Goal: Task Accomplishment & Management: Complete application form

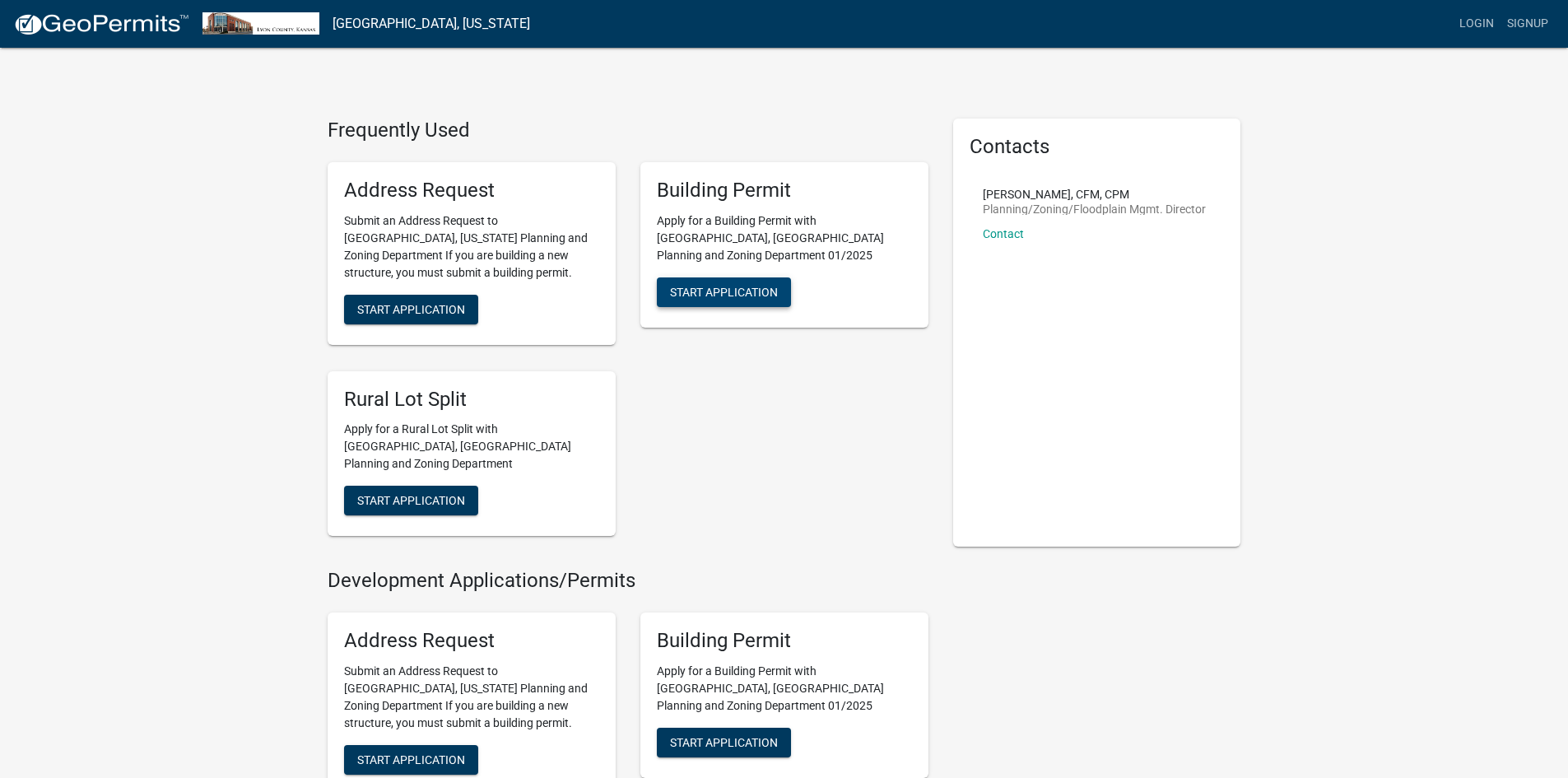
click at [744, 282] on button "Start Application" at bounding box center [724, 292] width 134 height 29
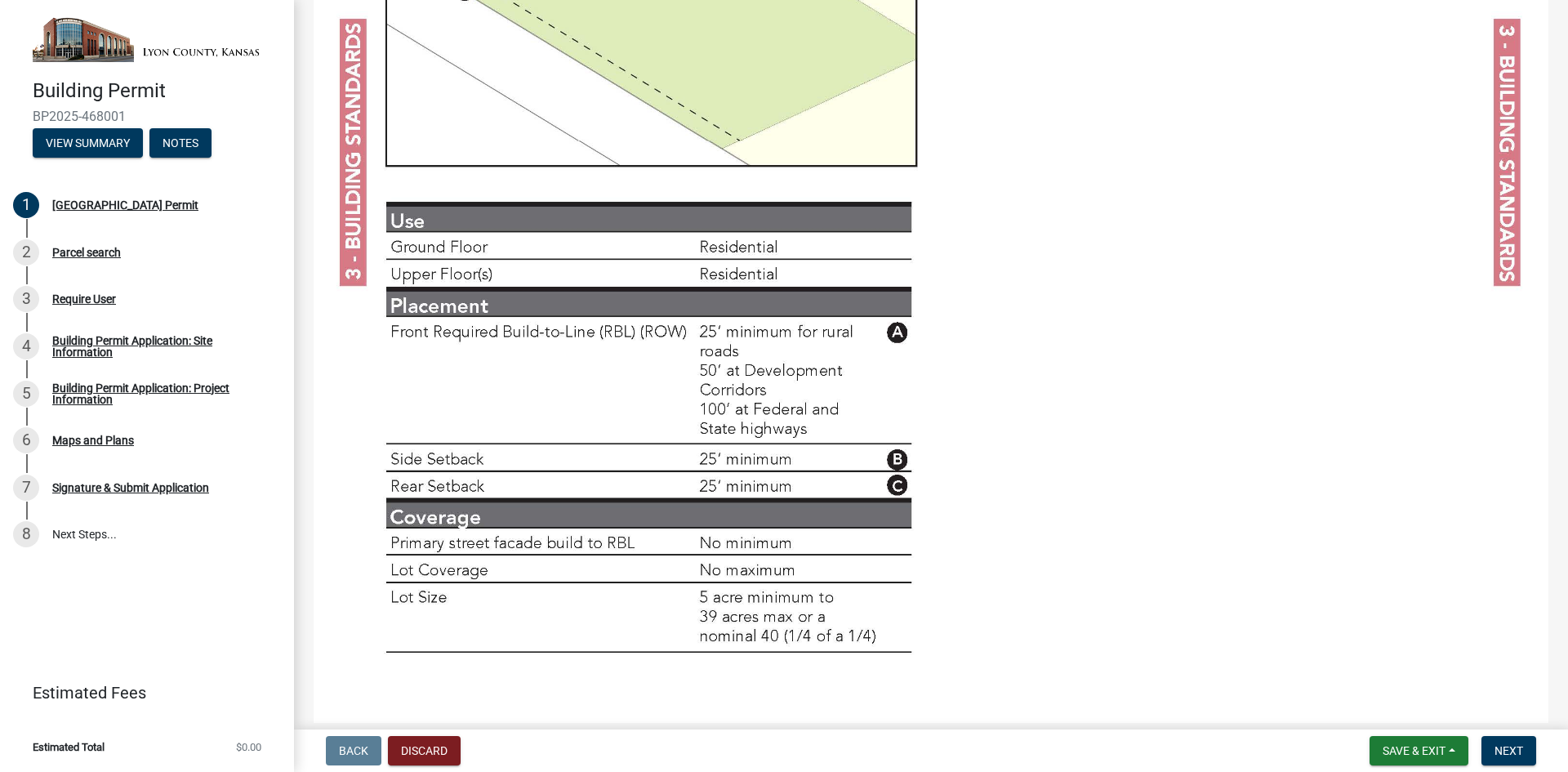
scroll to position [5550, 0]
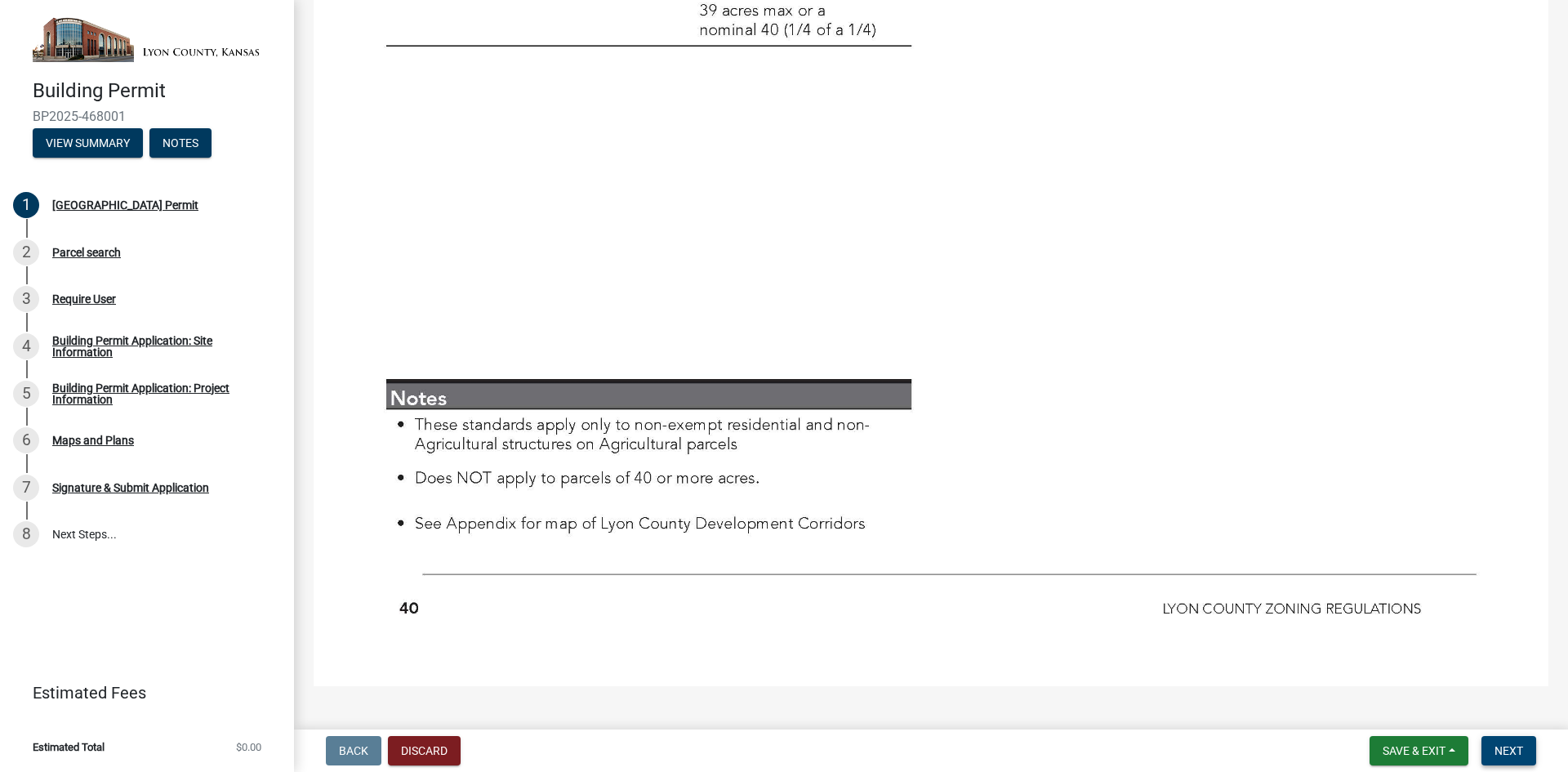
click at [1511, 745] on span "Next" at bounding box center [1509, 751] width 28 height 13
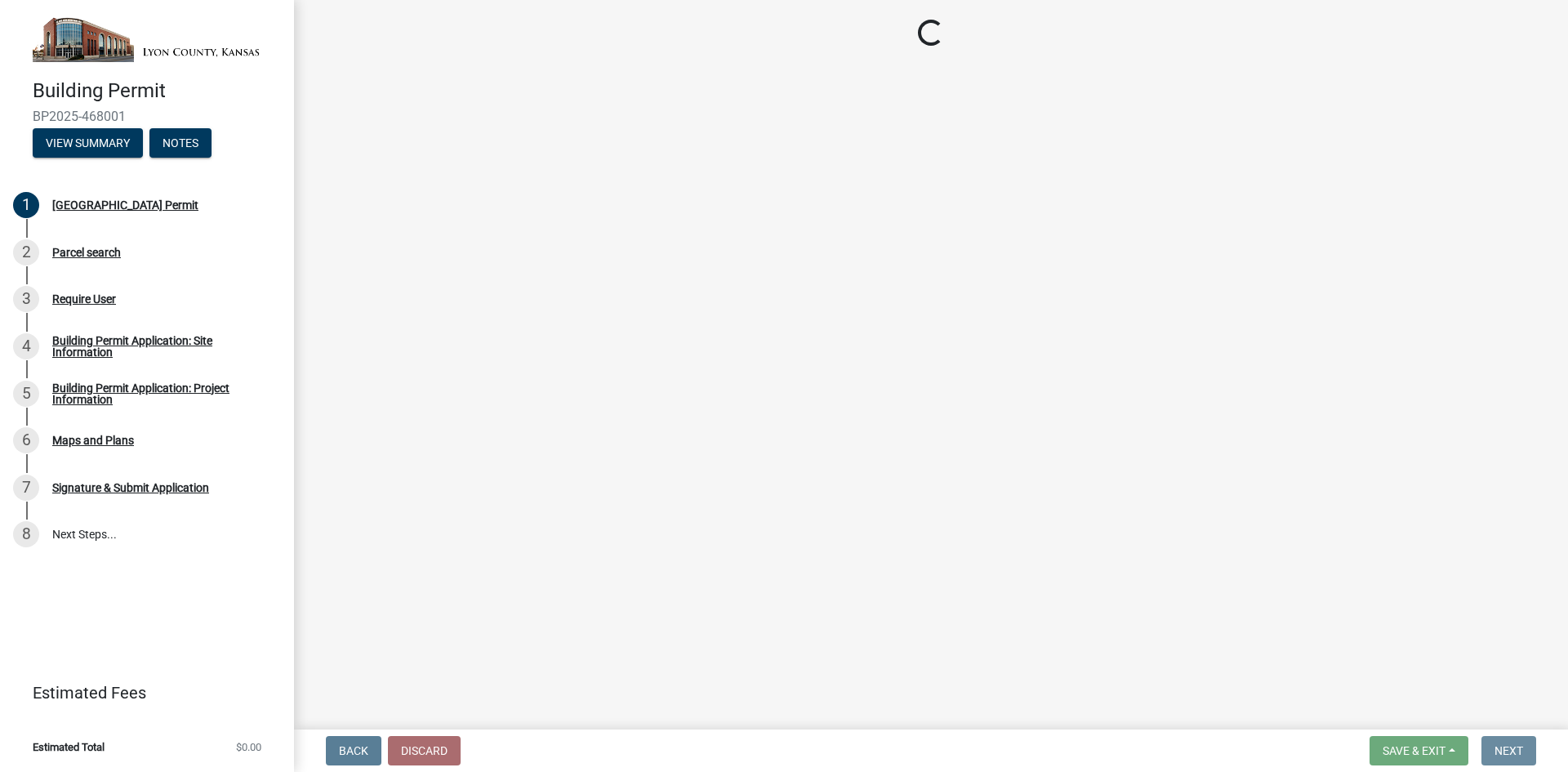
scroll to position [0, 0]
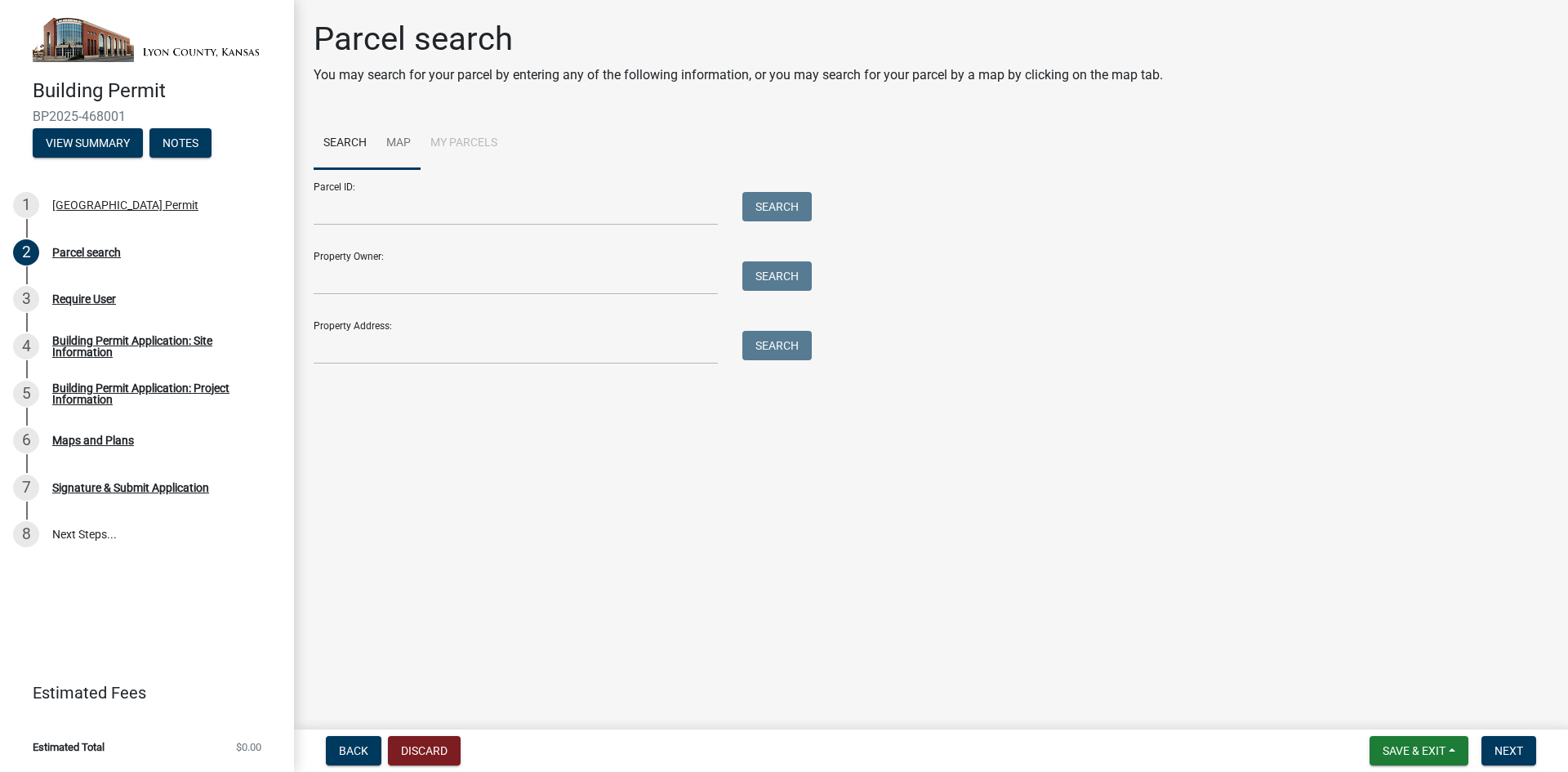
click at [401, 145] on link "Map" at bounding box center [399, 143] width 44 height 52
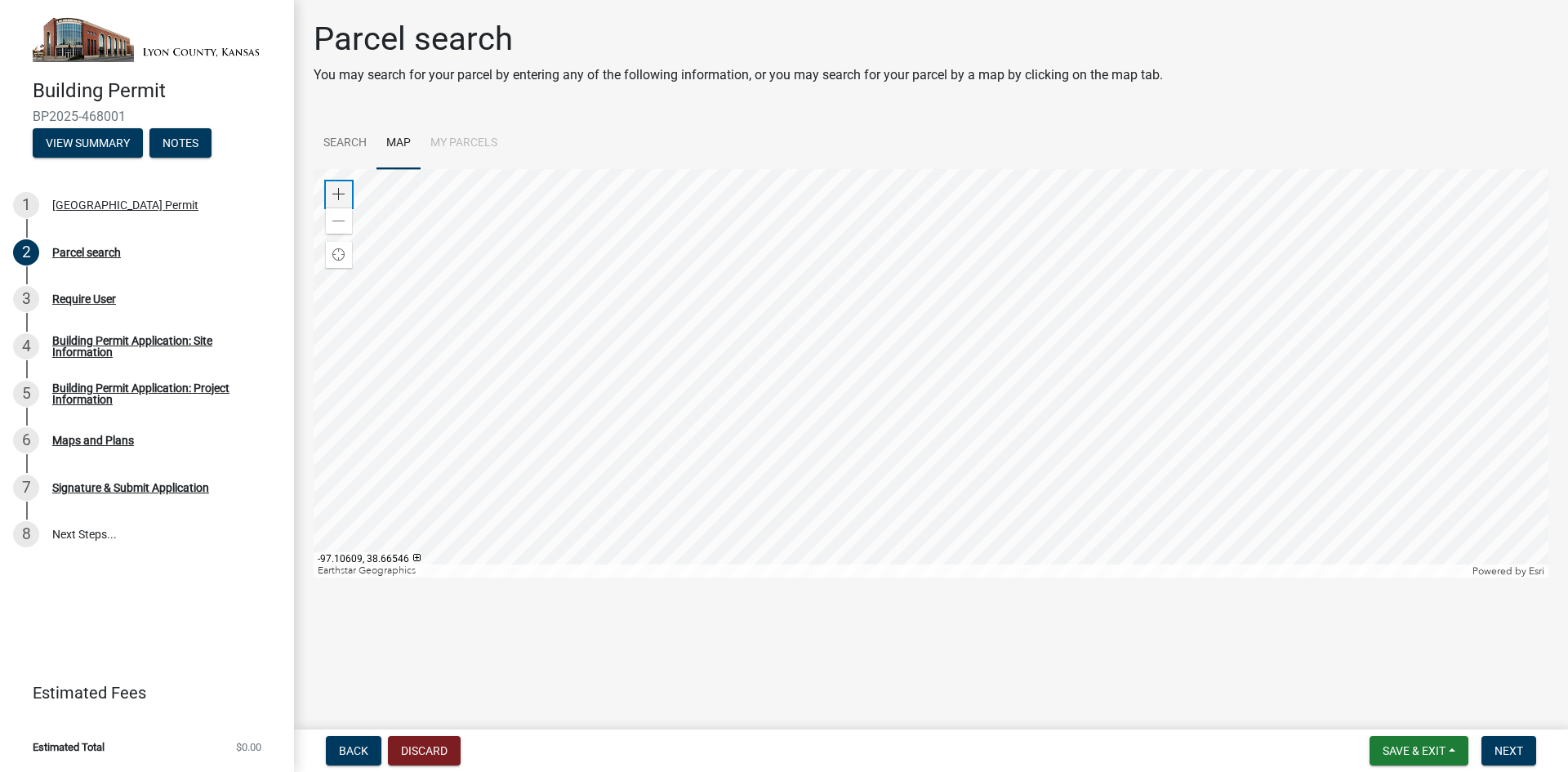
click at [345, 193] on span at bounding box center [339, 194] width 13 height 13
click at [806, 244] on div at bounding box center [931, 372] width 1234 height 408
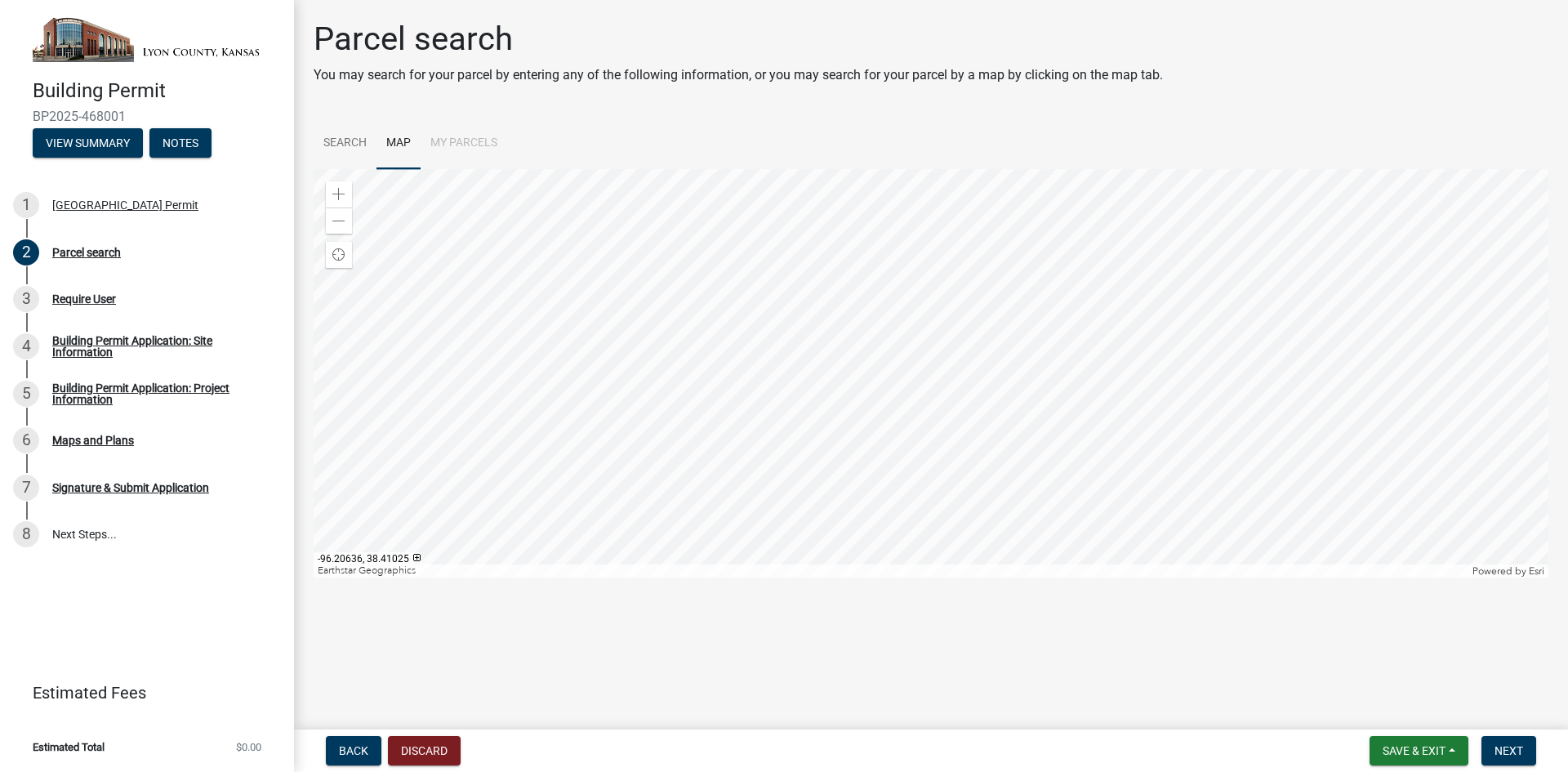
click at [944, 234] on div at bounding box center [931, 372] width 1234 height 408
click at [830, 409] on div at bounding box center [931, 372] width 1234 height 408
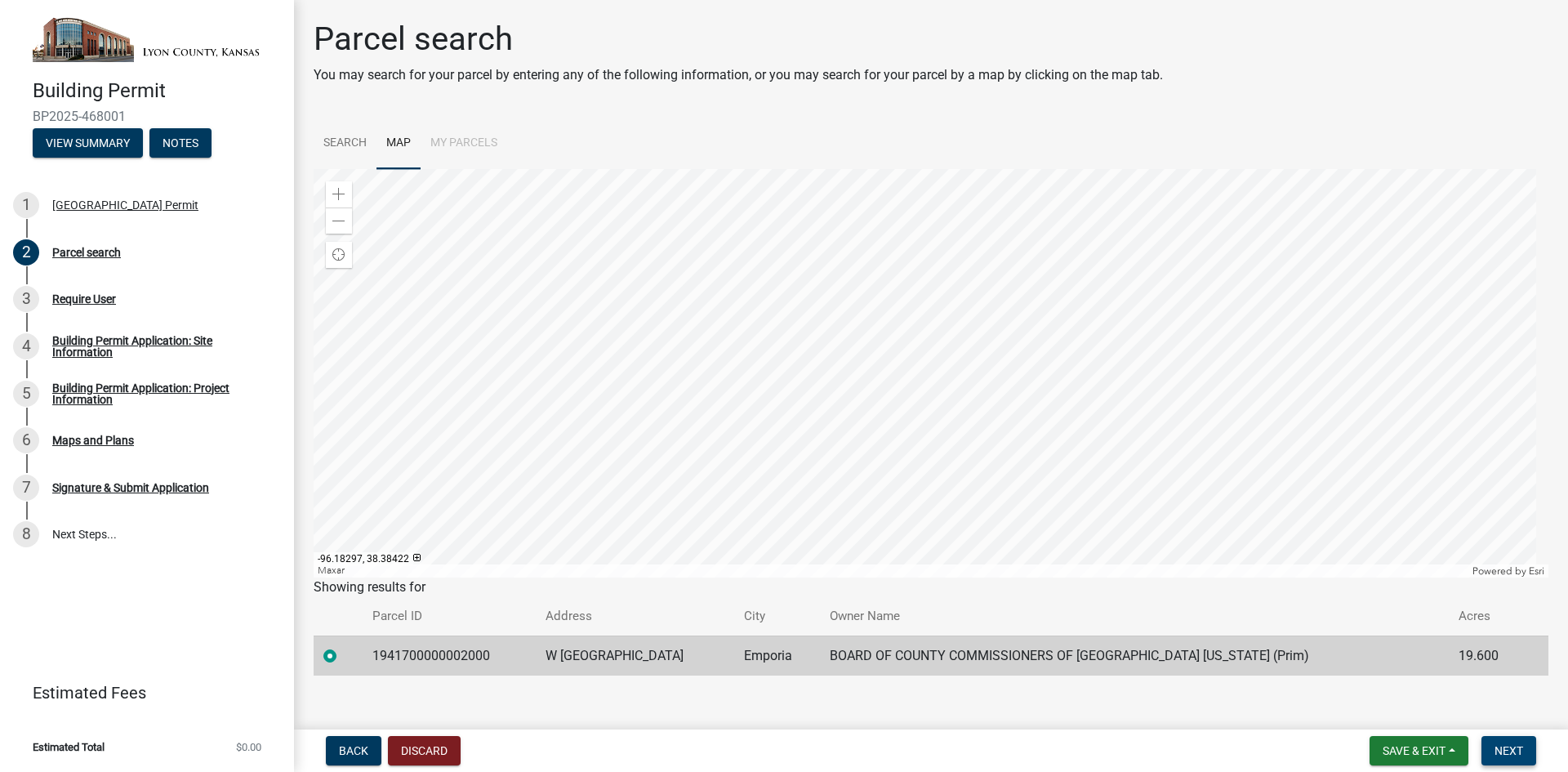
click at [1506, 749] on span "Next" at bounding box center [1509, 751] width 28 height 13
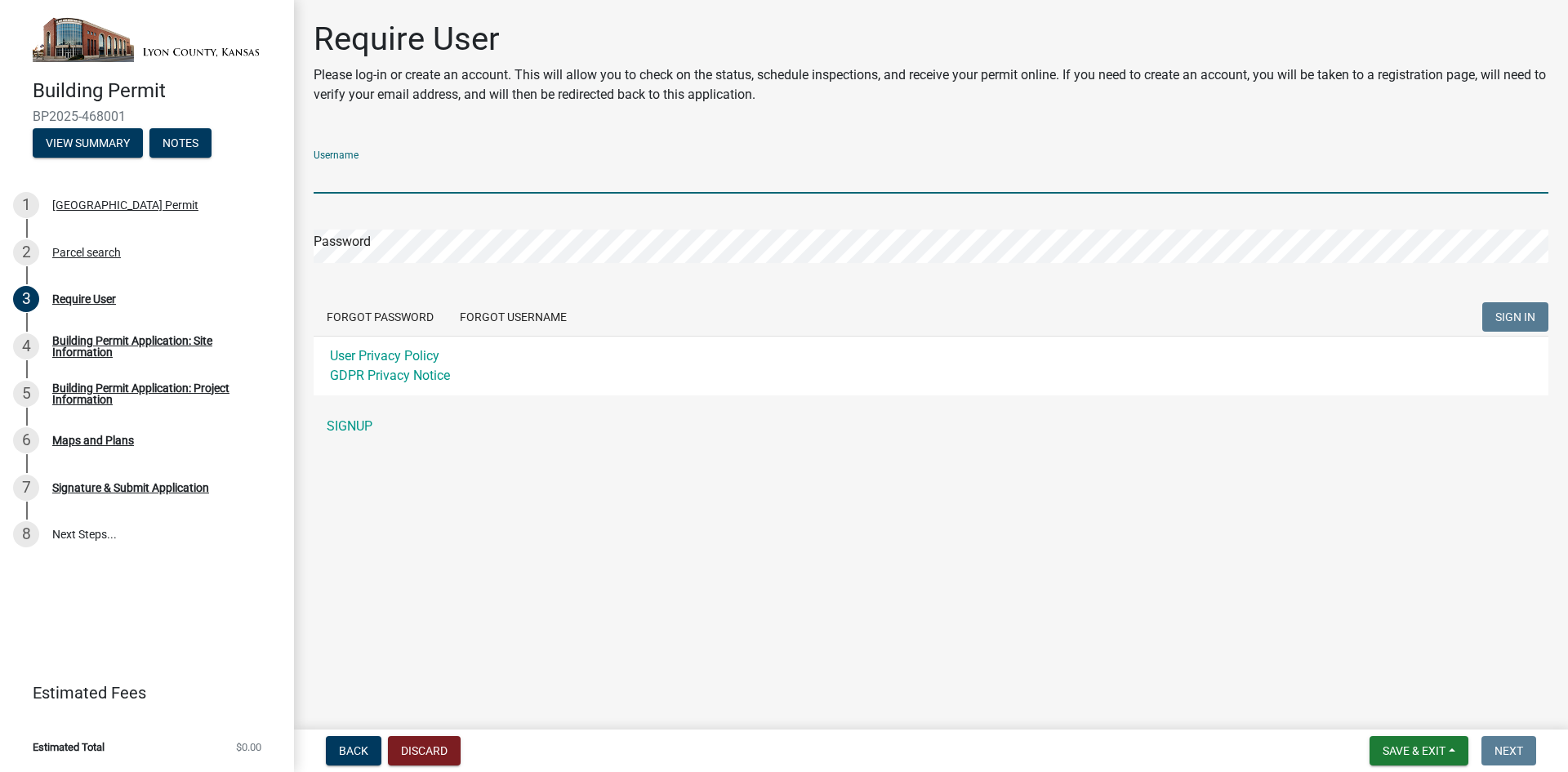
click at [436, 172] on input "Username" at bounding box center [931, 177] width 1234 height 34
type input "cmarcotte"
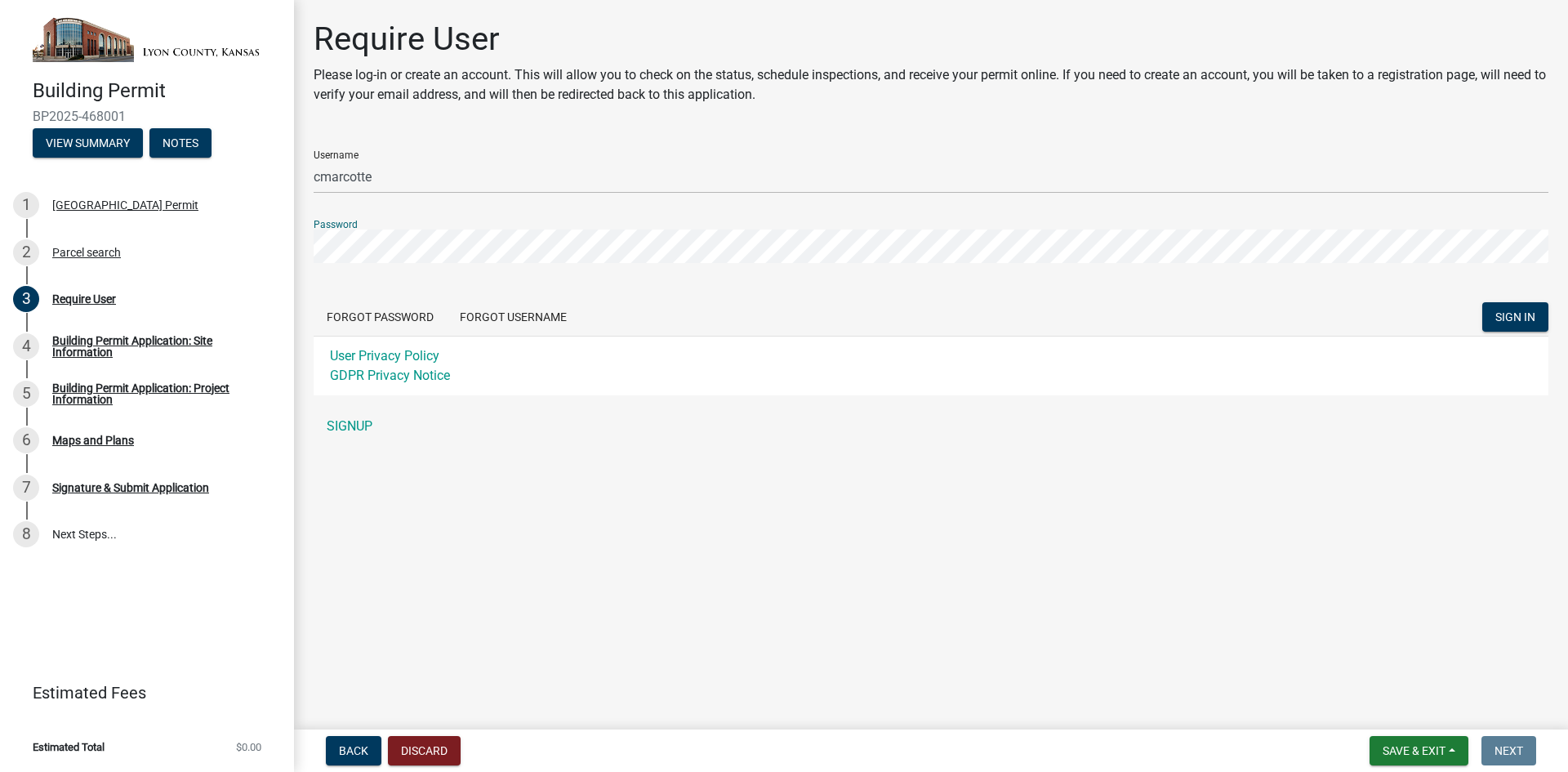
click at [1482, 303] on button "SIGN IN" at bounding box center [1515, 317] width 66 height 29
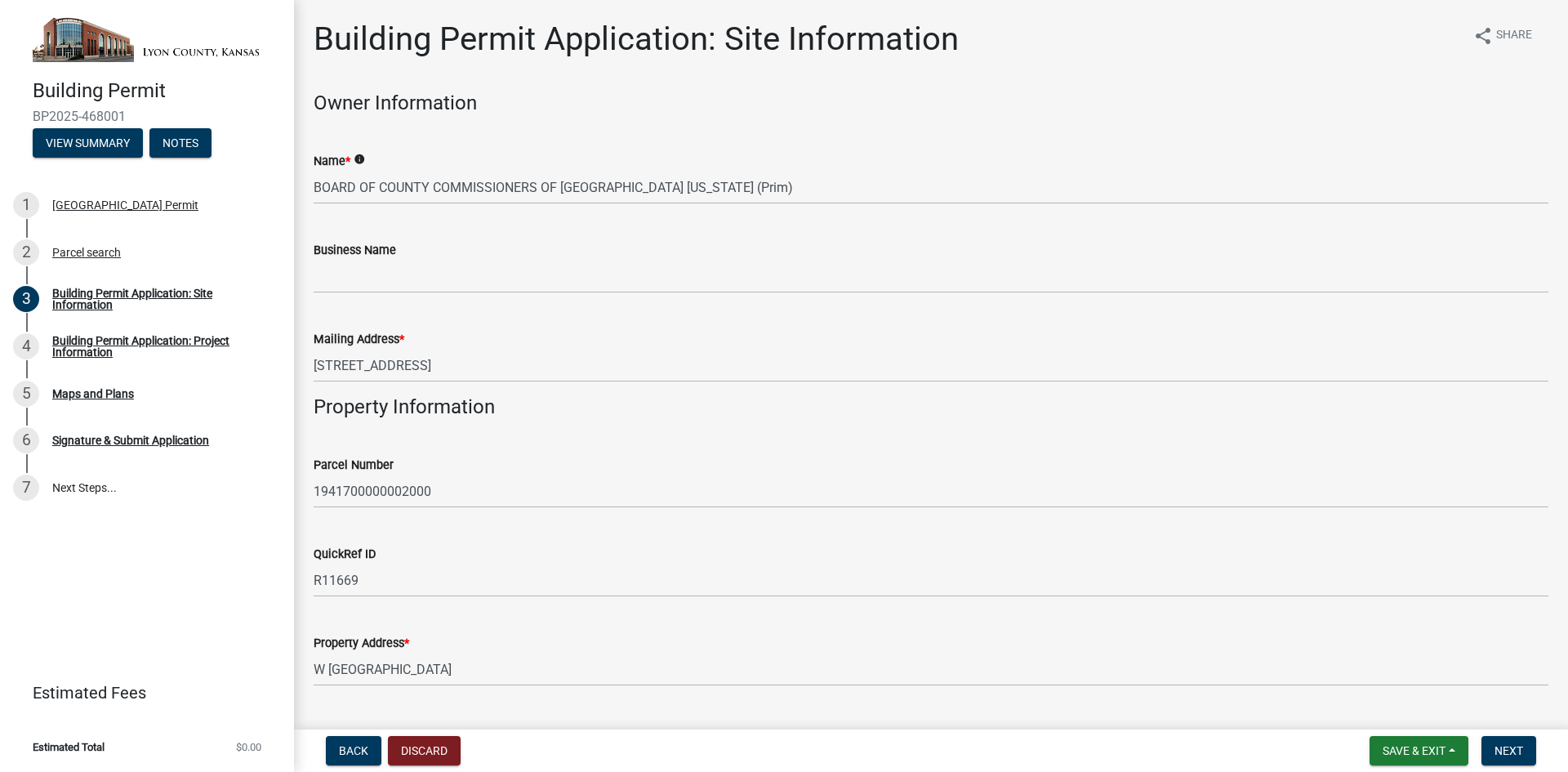
click at [540, 316] on div "Mailing Address * [STREET_ADDRESS]" at bounding box center [931, 344] width 1234 height 76
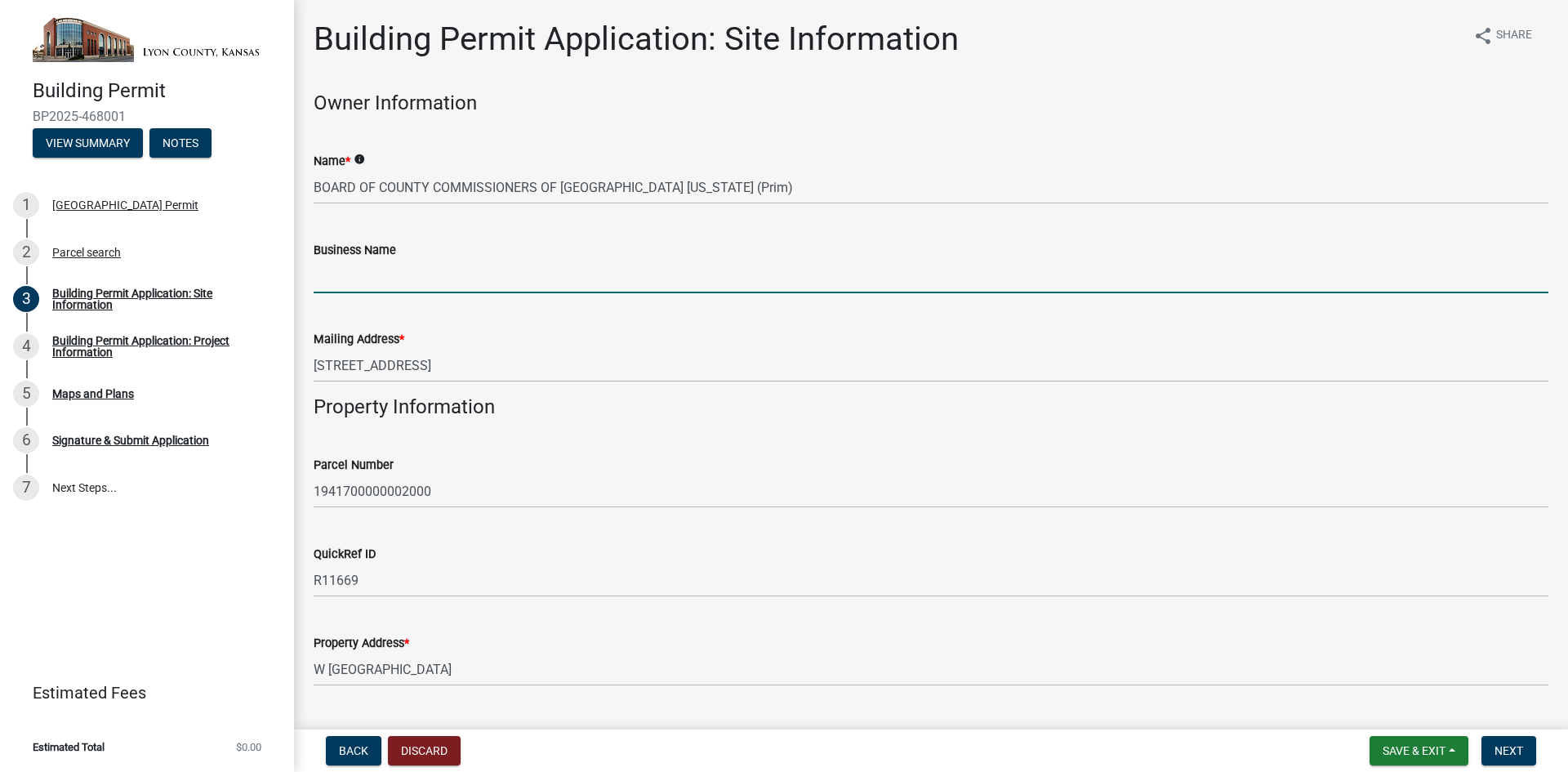
click at [563, 272] on input "Business Name" at bounding box center [931, 277] width 1234 height 34
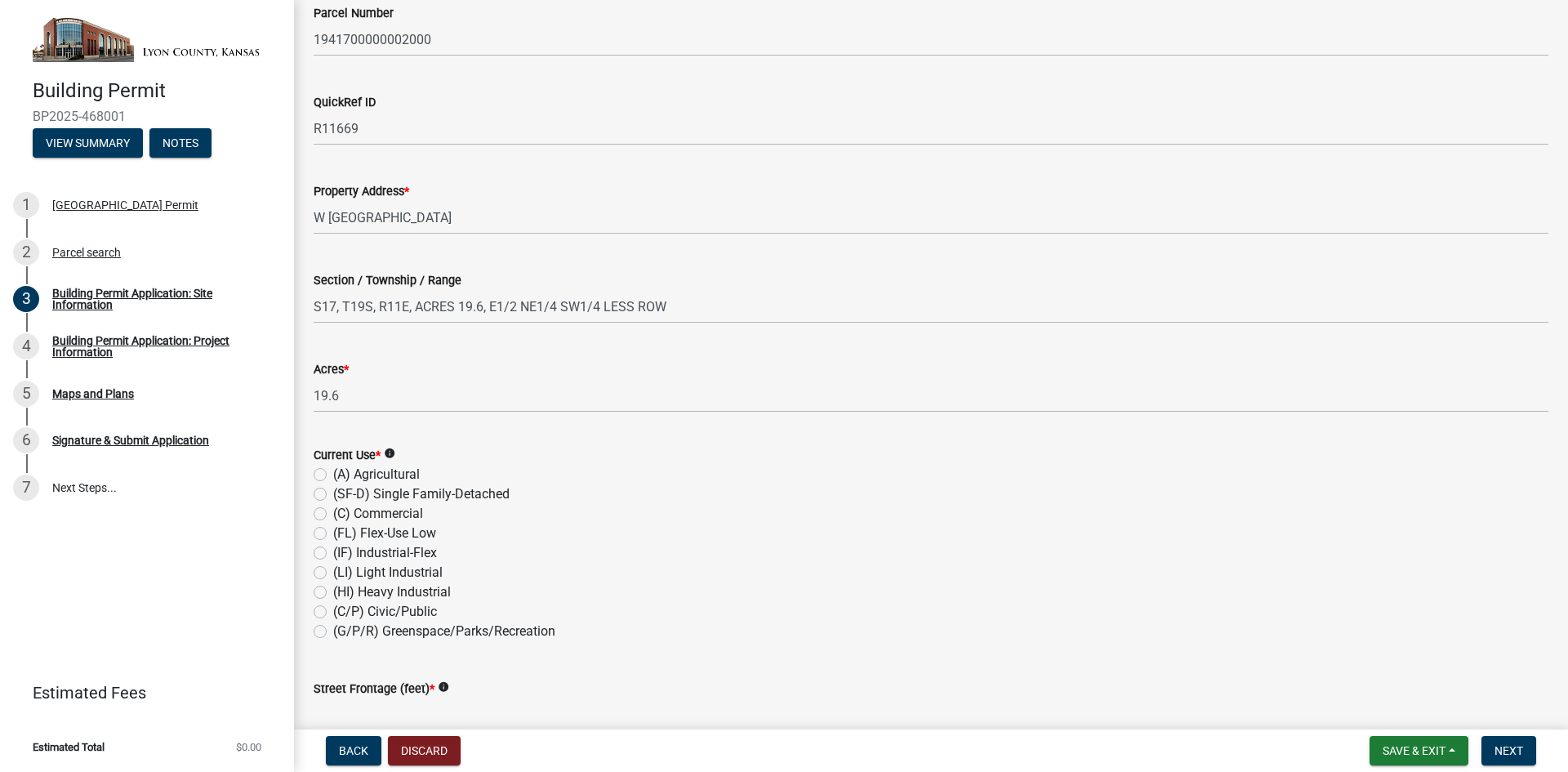
scroll to position [539, 0]
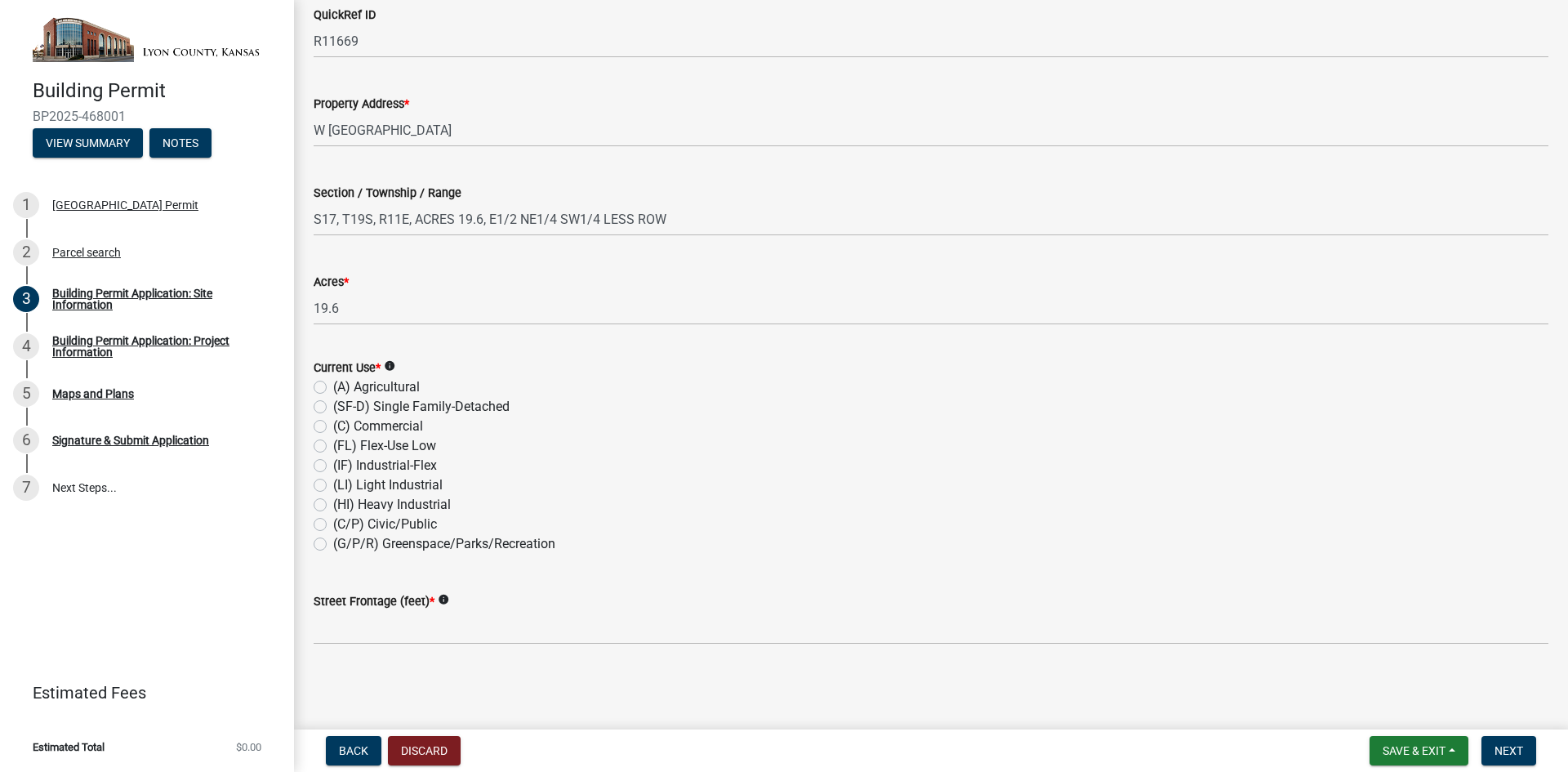
click at [312, 383] on div "Current Use * info (A) Agricultural (SF-D) Single Family-Detached (C) Commercia…" at bounding box center [931, 446] width 1259 height 216
click at [334, 387] on label "(A) Agricultural" at bounding box center [377, 386] width 87 height 20
click at [334, 387] on input "(A) Agricultural" at bounding box center [338, 382] width 10 height 10
radio input "true"
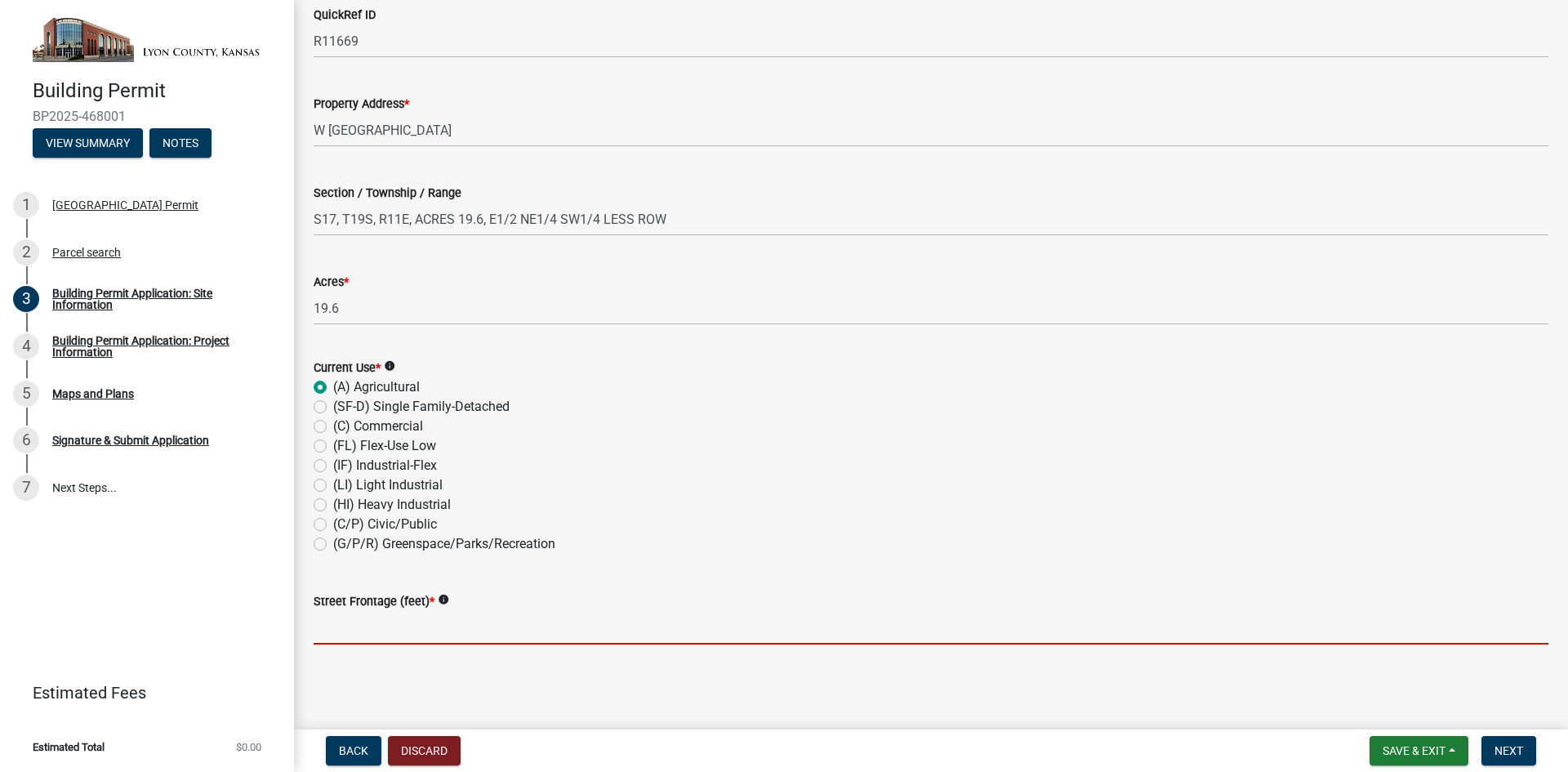
click at [608, 634] on input "text" at bounding box center [931, 628] width 1234 height 34
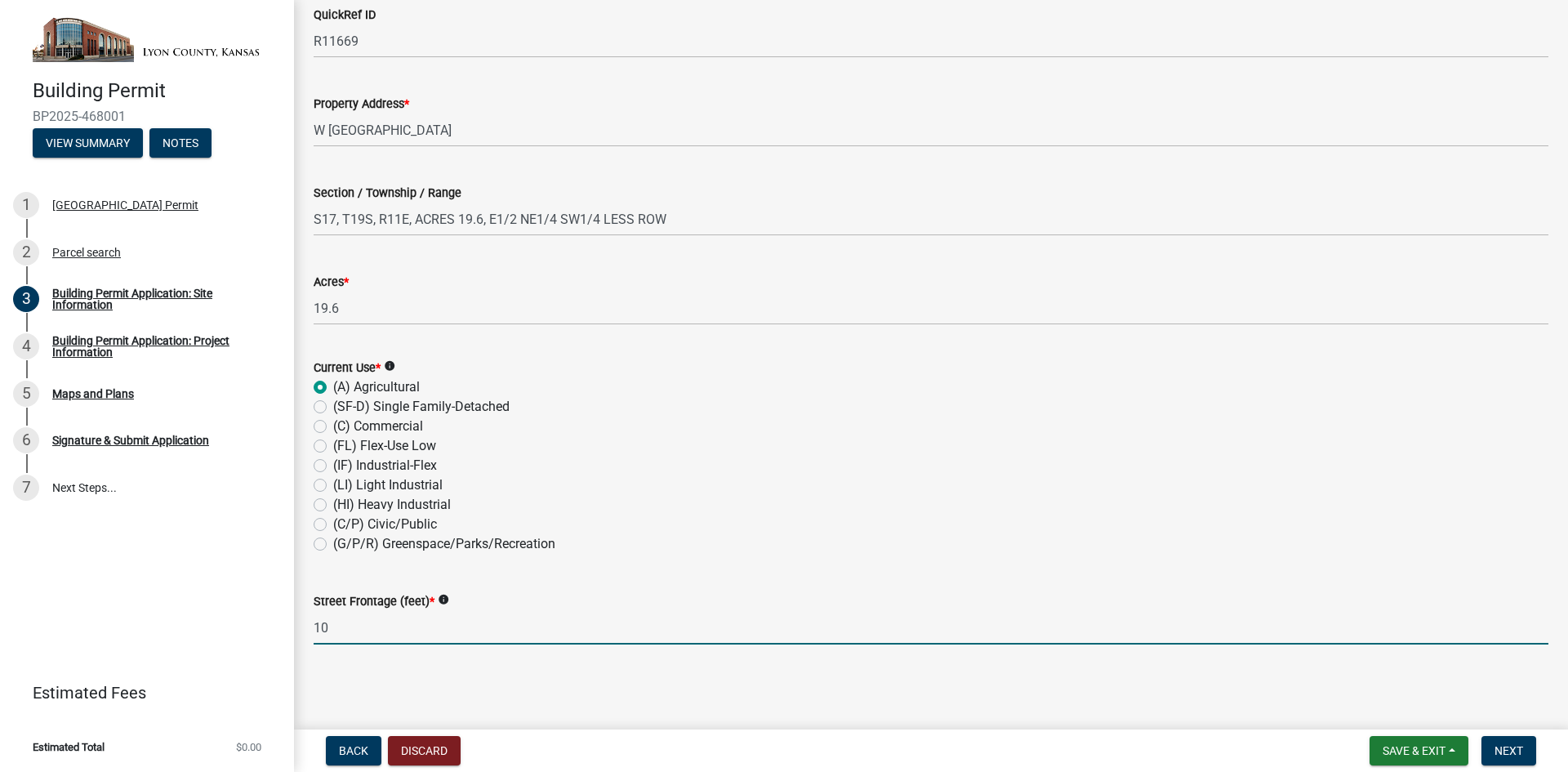
type input "1"
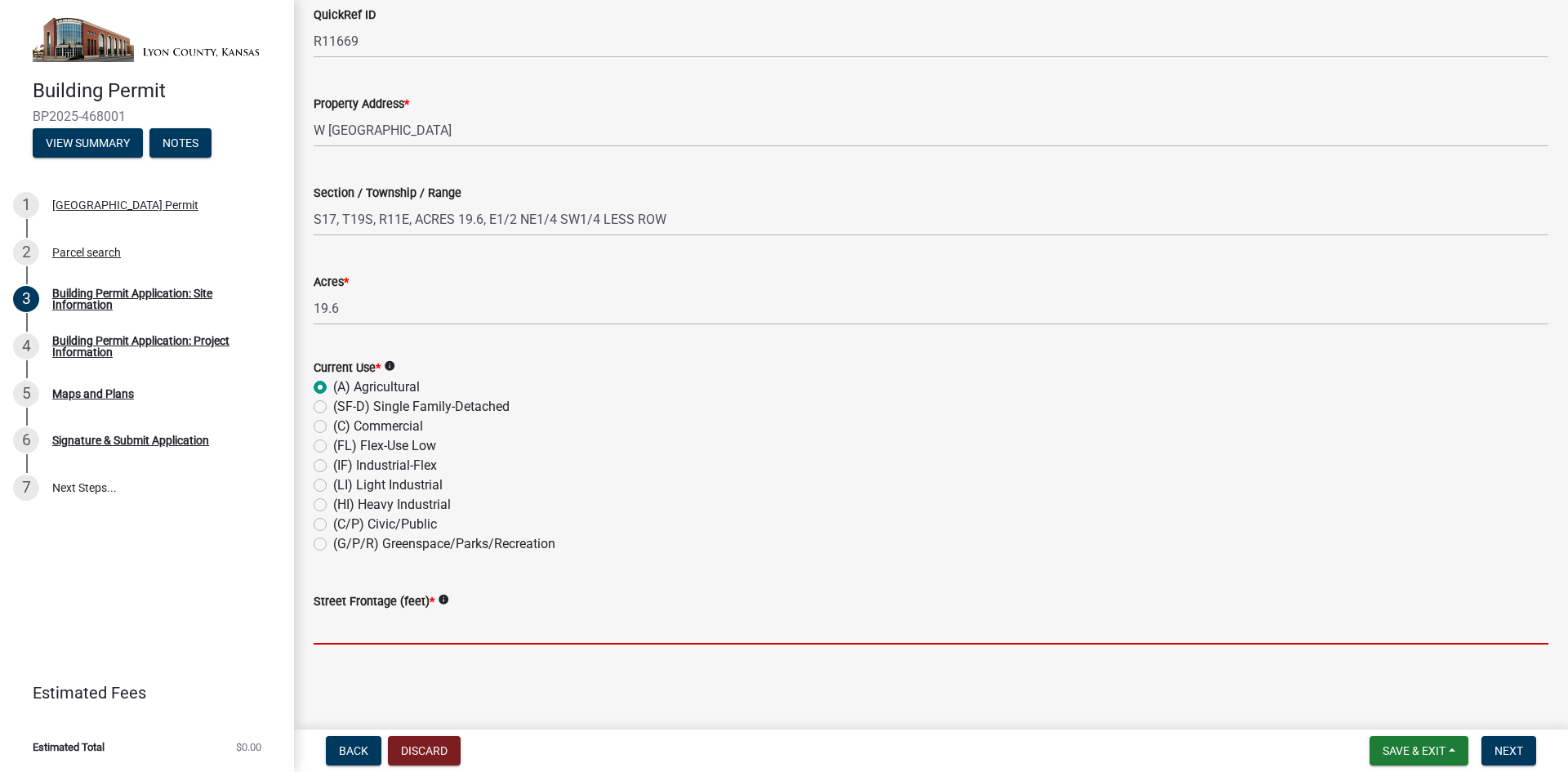
click at [445, 594] on icon "info" at bounding box center [444, 600] width 11 height 11
click at [434, 629] on input "text" at bounding box center [931, 628] width 1234 height 34
click at [411, 618] on input "text" at bounding box center [931, 628] width 1234 height 34
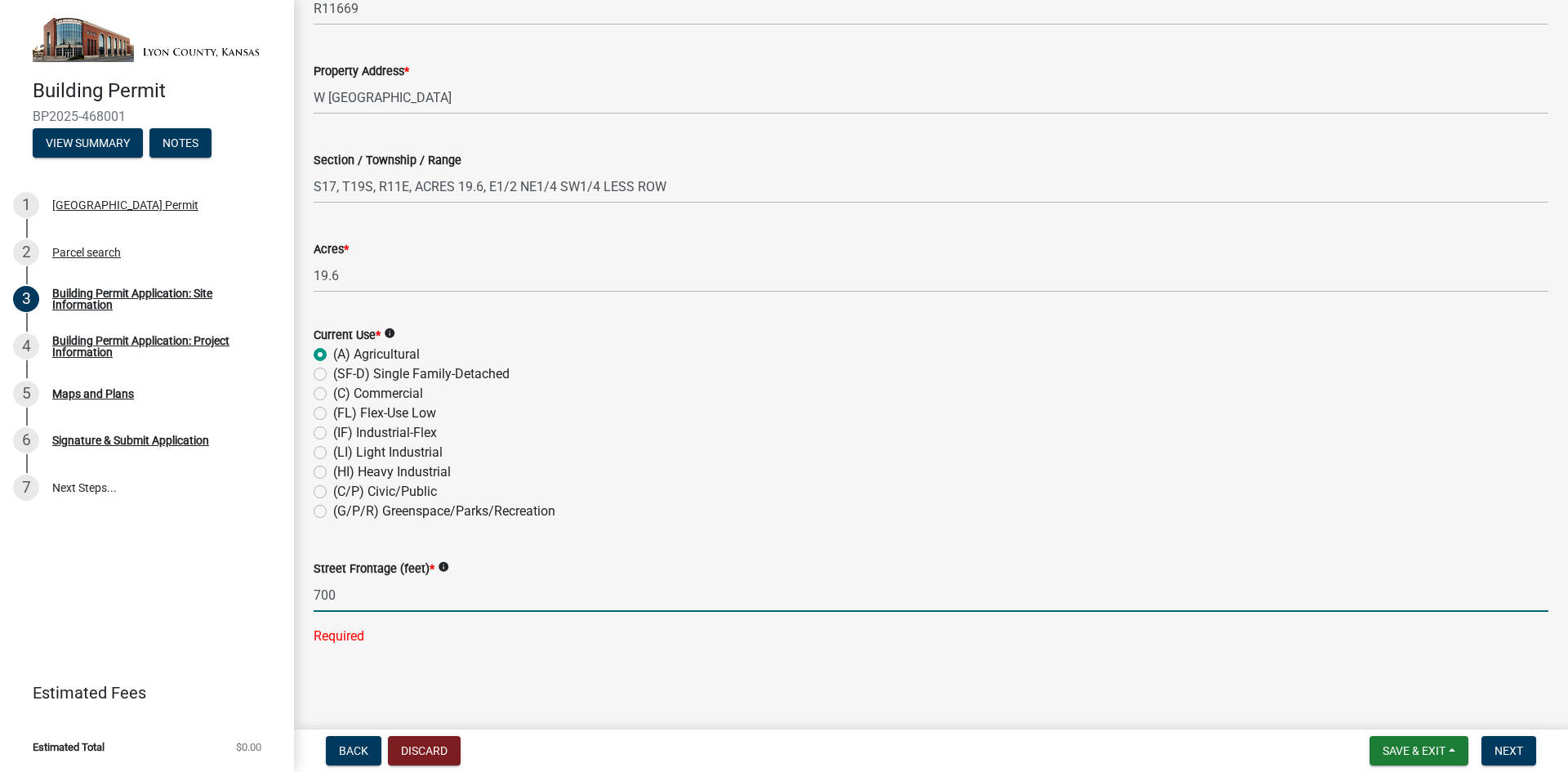
type input "700"
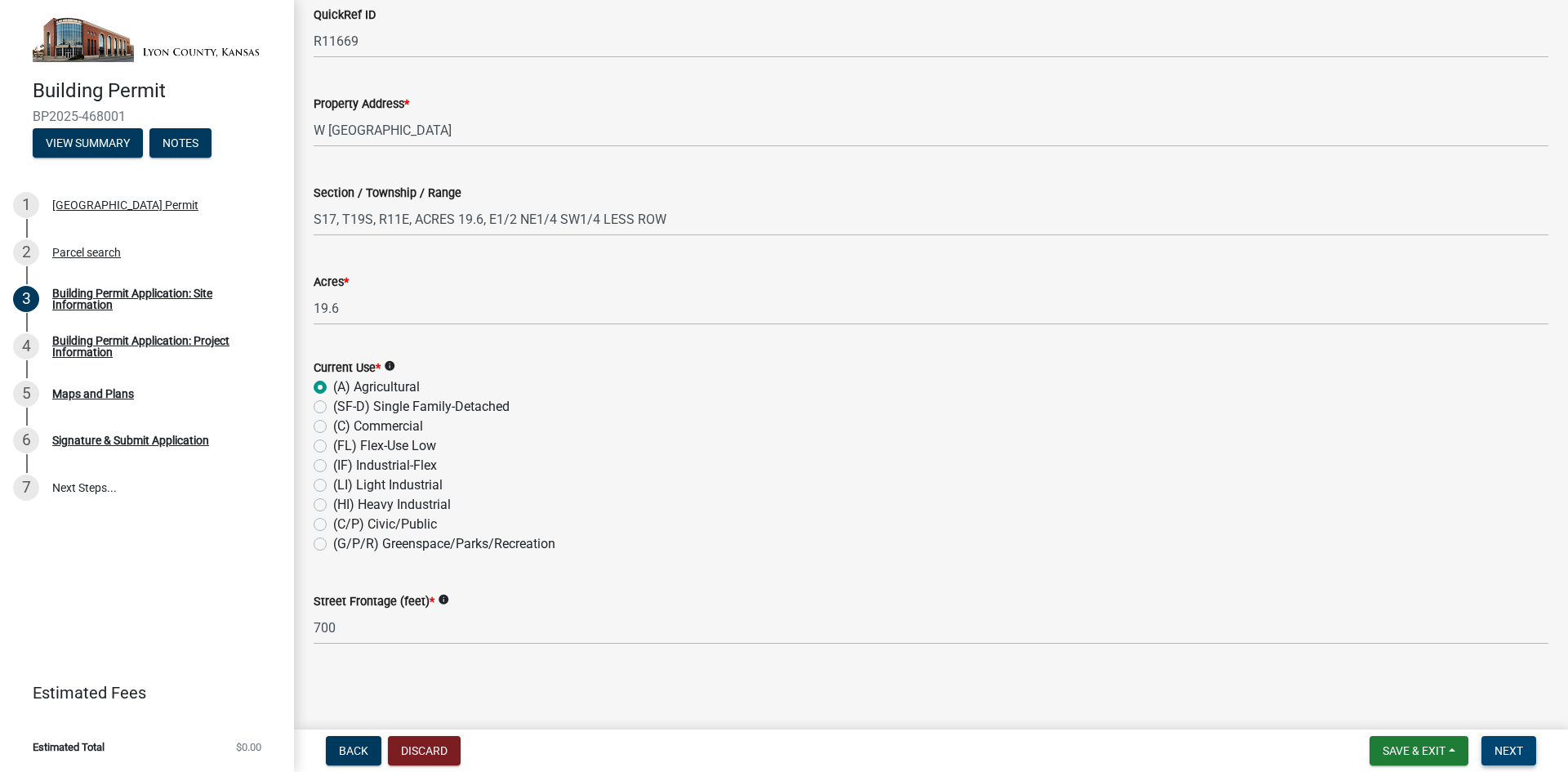
click at [1511, 752] on span "Next" at bounding box center [1509, 751] width 28 height 13
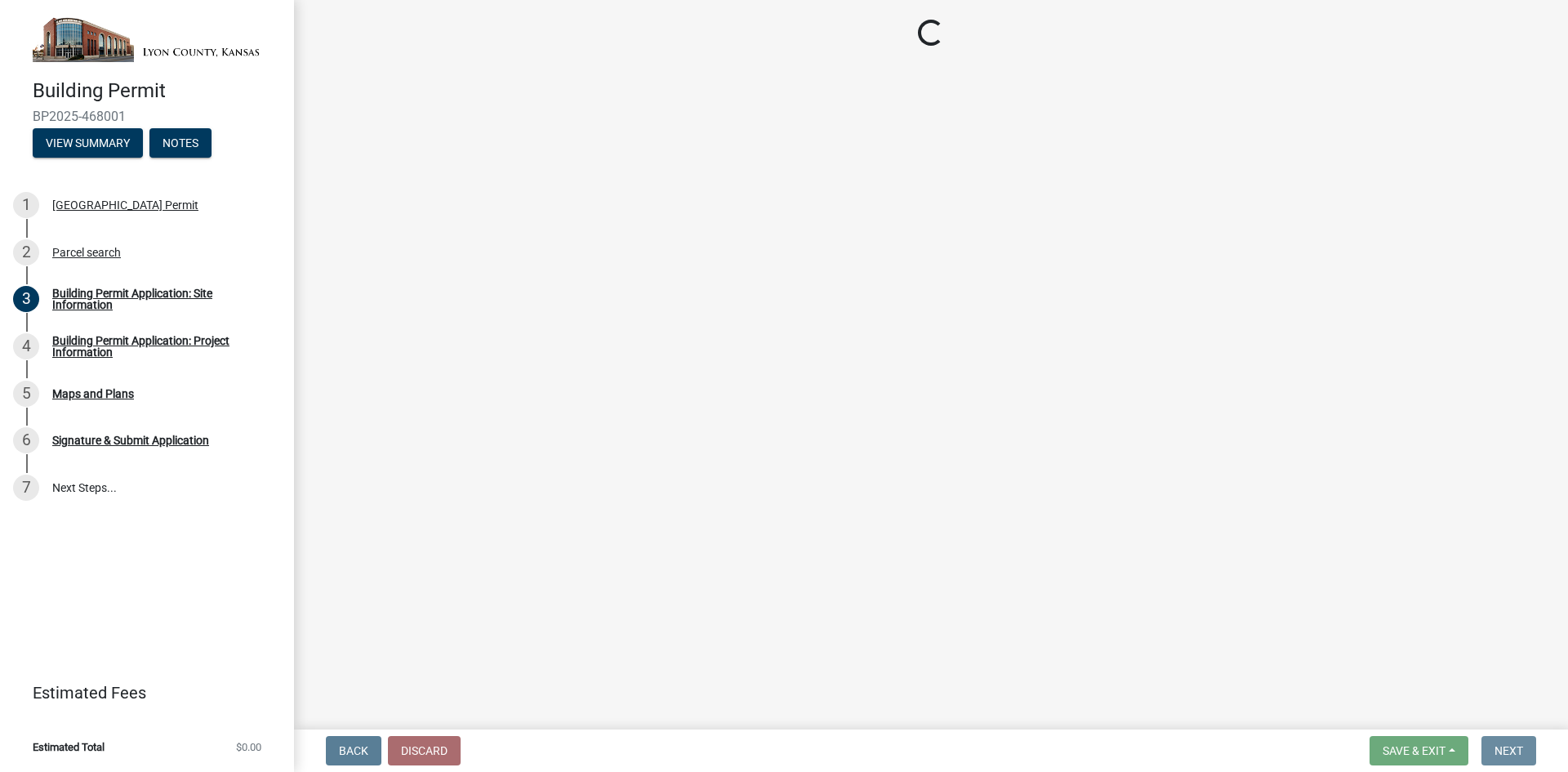
scroll to position [0, 0]
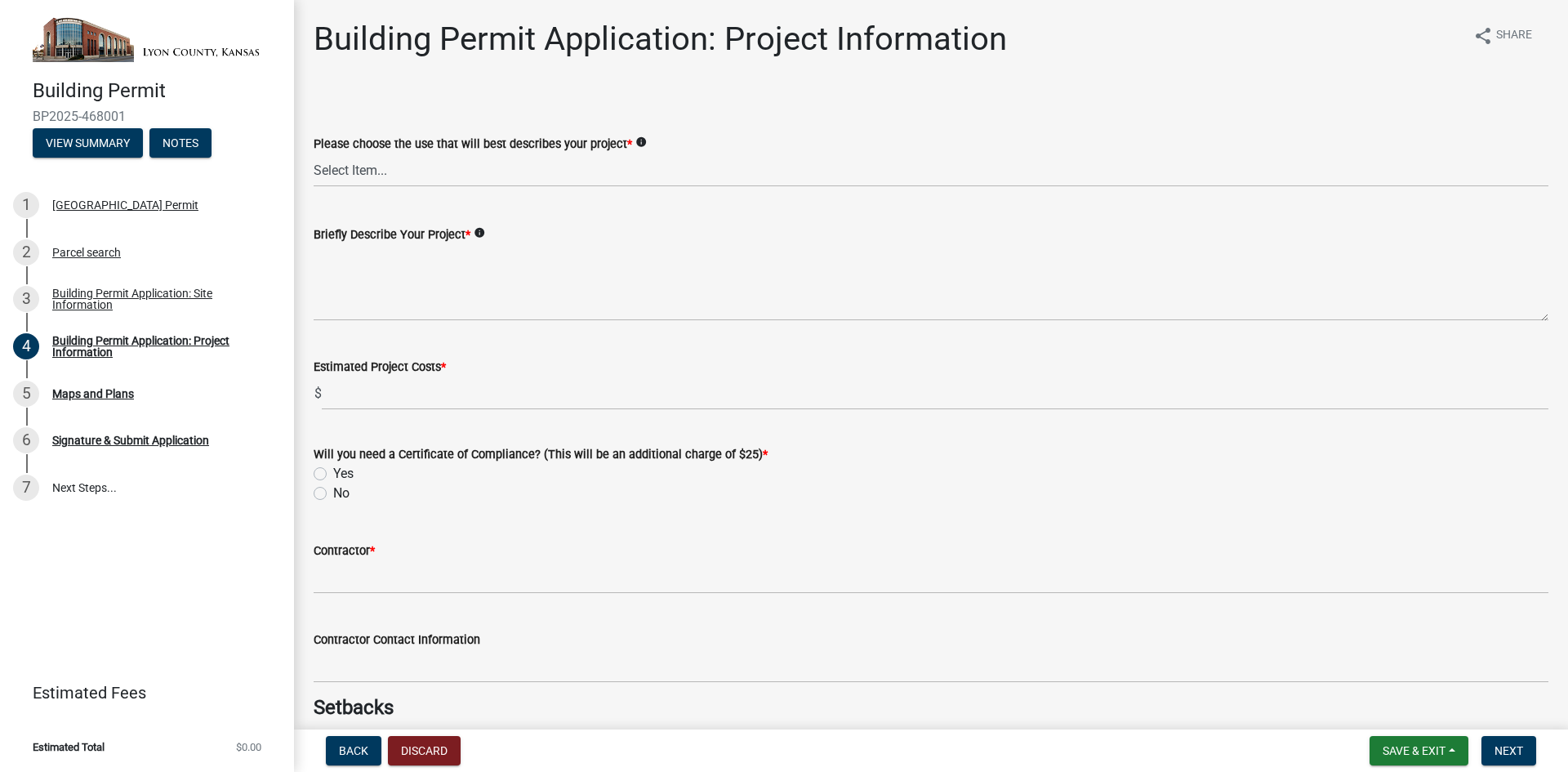
click at [498, 187] on wm-data-entity-input "Please choose the use that will best describes your project * info Select Item.…" at bounding box center [931, 146] width 1234 height 110
click at [507, 167] on select "Select Item... Non-Exempt Single Family-Detached (SF-D) Non-Exempt Accessory Dw…" at bounding box center [931, 171] width 1234 height 34
click at [314, 154] on select "Select Item... Non-Exempt Single Family-Detached (SF-D) Non-Exempt Accessory Dw…" at bounding box center [931, 171] width 1234 height 34
select select "39a98c1a-9fff-40a8-95ec-951030f1d73f"
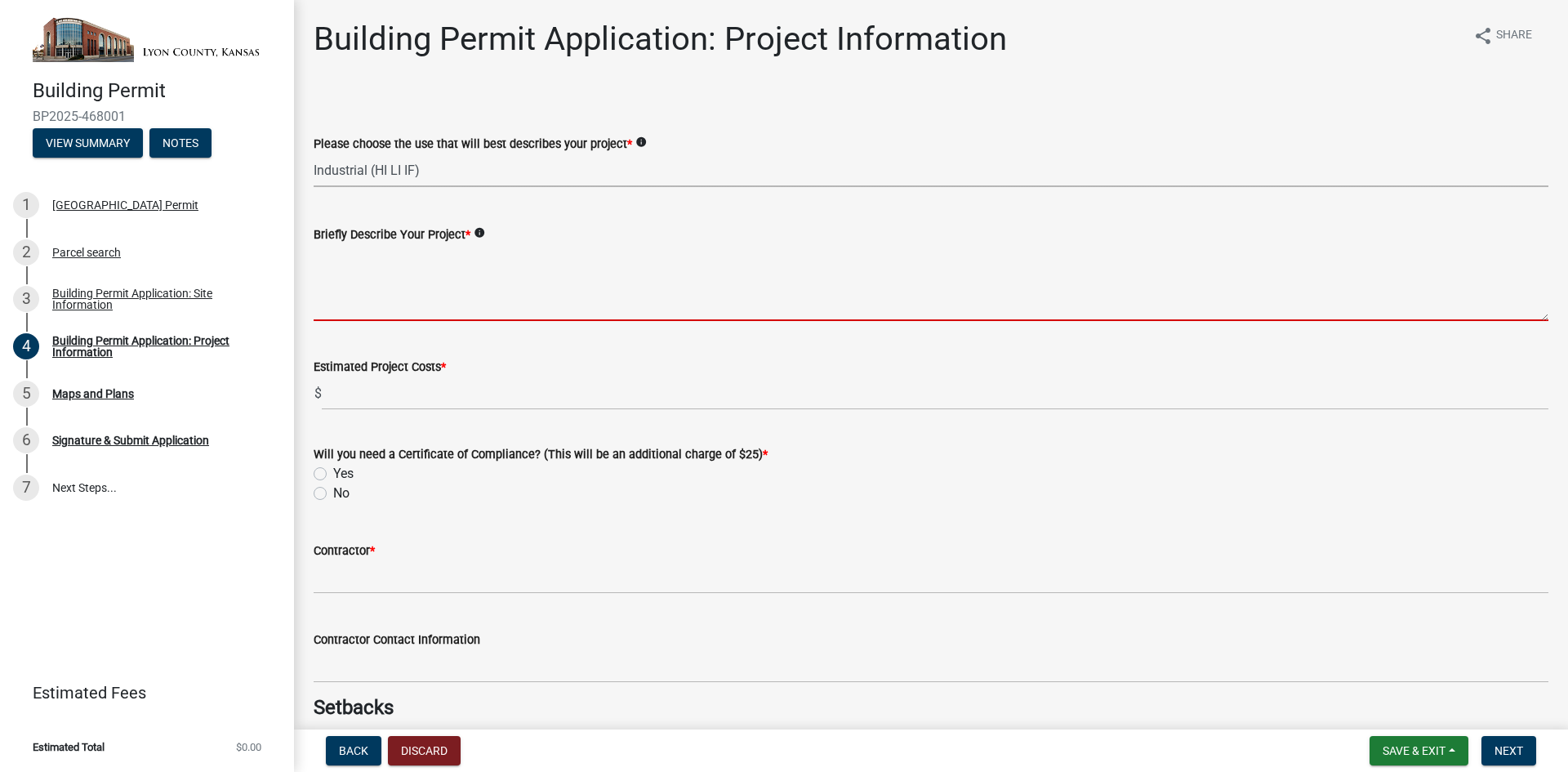
click at [416, 297] on textarea "Briefly Describe Your Project *" at bounding box center [931, 282] width 1234 height 76
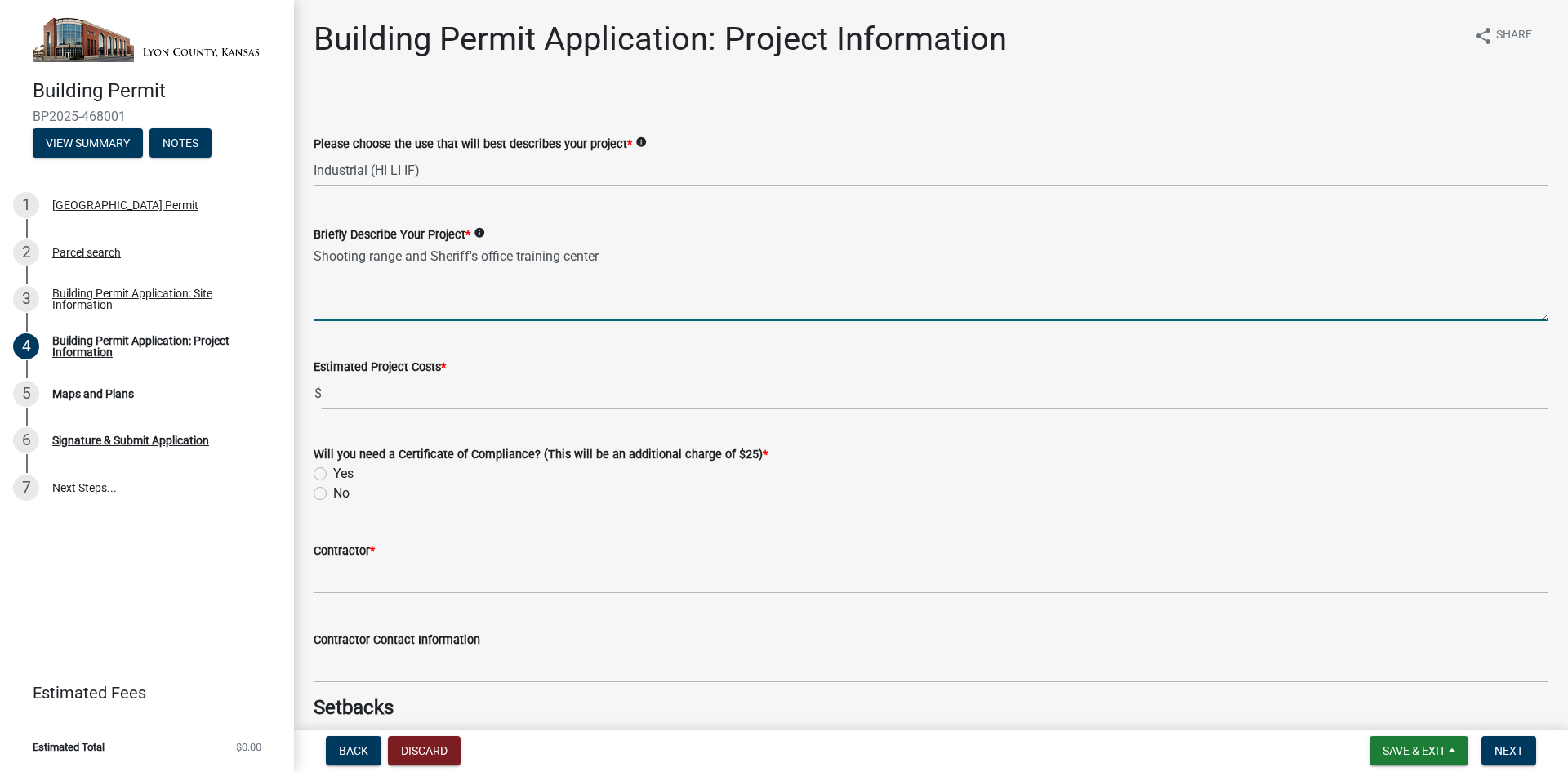
type textarea "Shooting range and Sheriff's office training center"
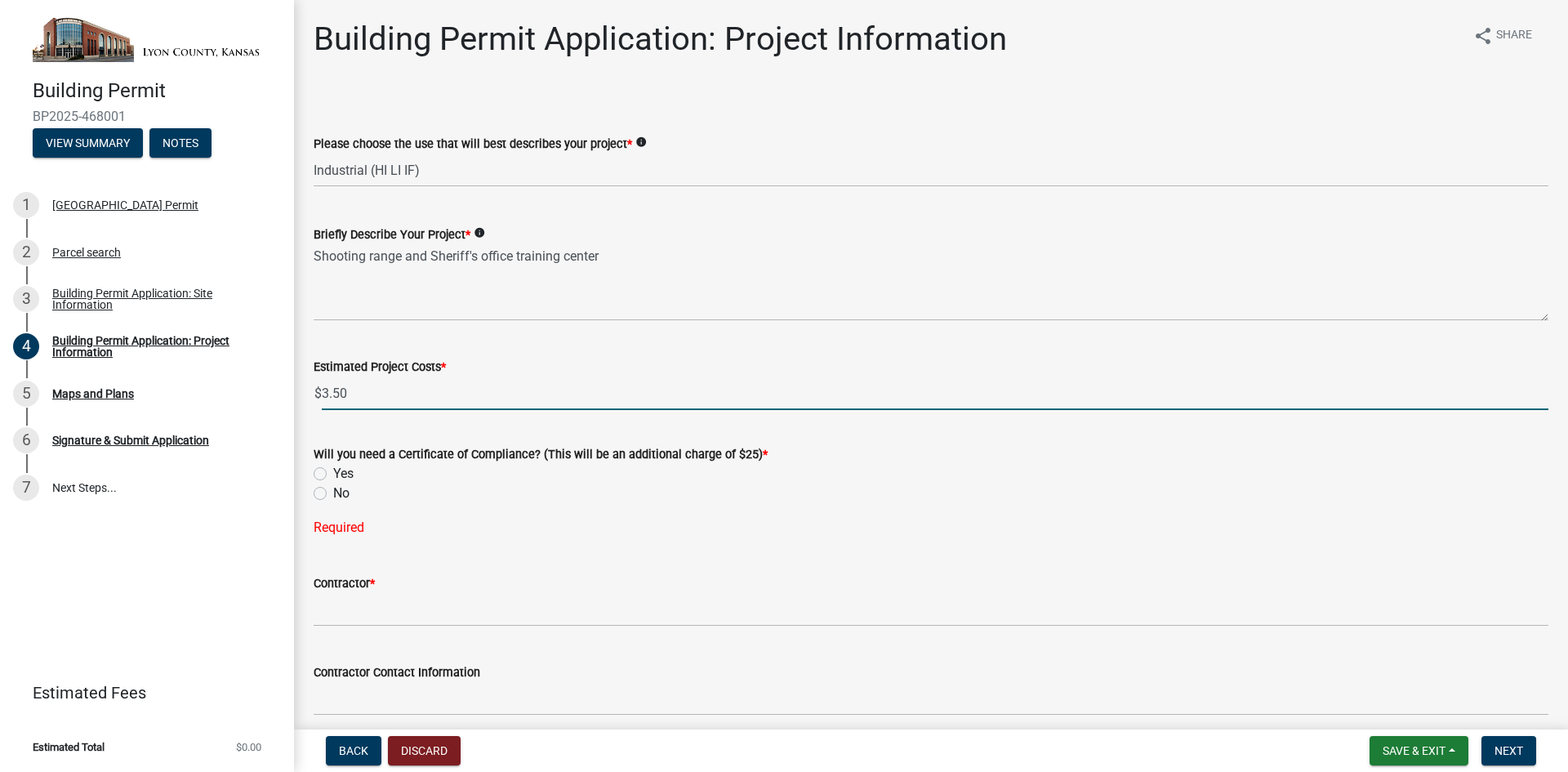
click at [358, 394] on input "3.50" at bounding box center [935, 394] width 1227 height 34
type input "3500000.00"
click at [394, 485] on div "No" at bounding box center [931, 493] width 1234 height 20
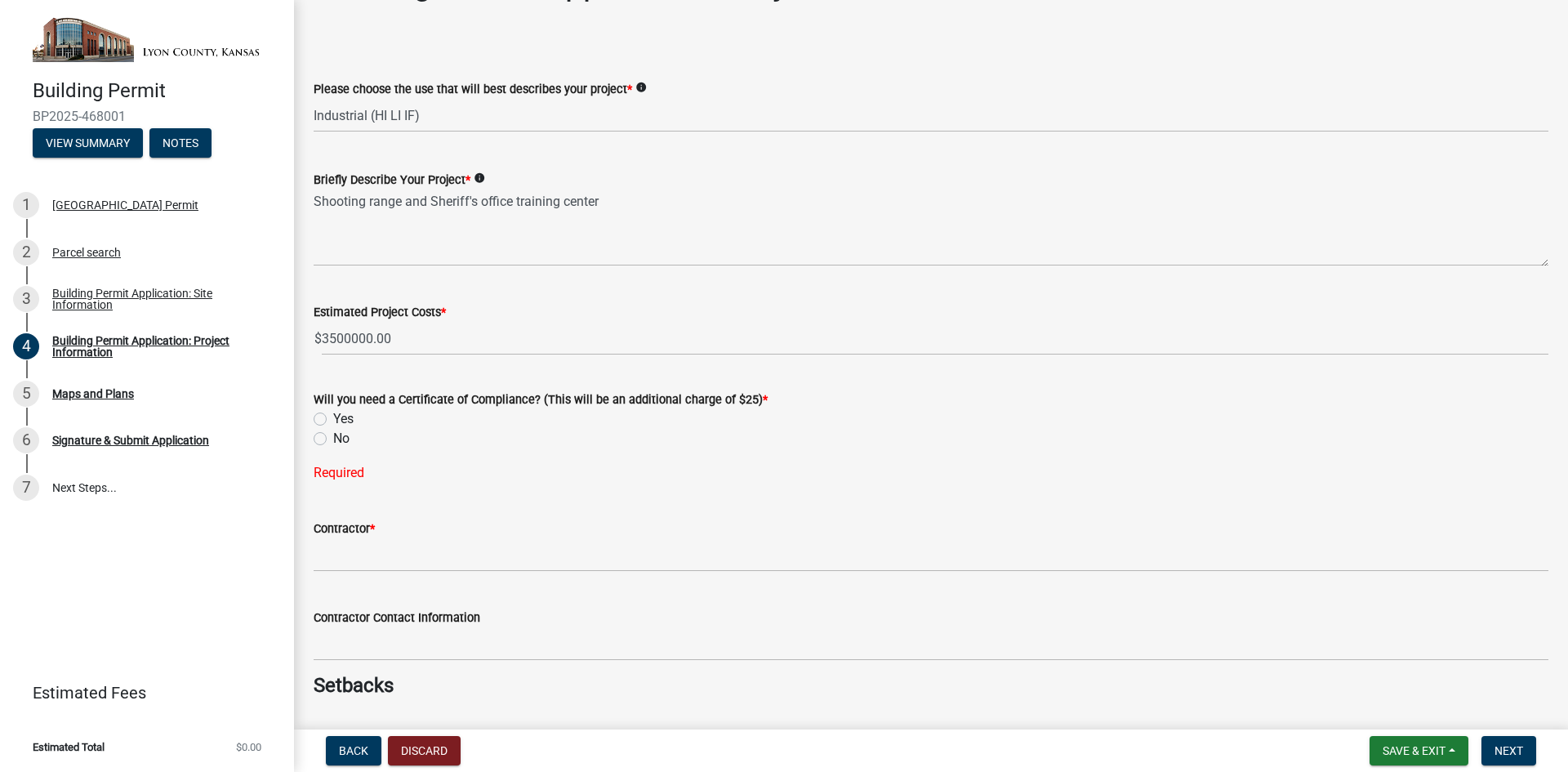
scroll to position [82, 0]
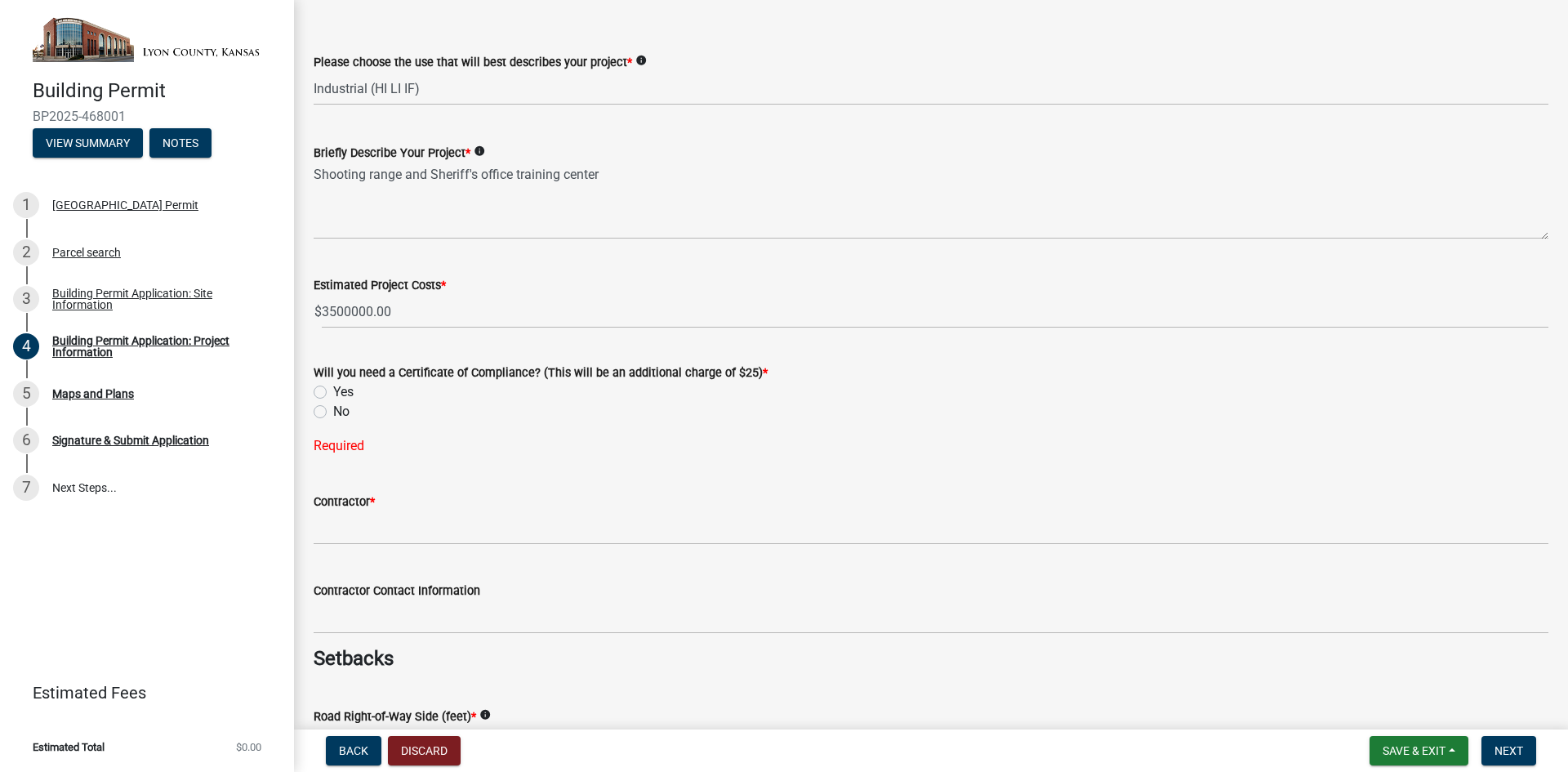
click at [334, 394] on label "Yes" at bounding box center [344, 392] width 21 height 20
click at [334, 393] on input "Yes" at bounding box center [338, 387] width 10 height 10
radio input "true"
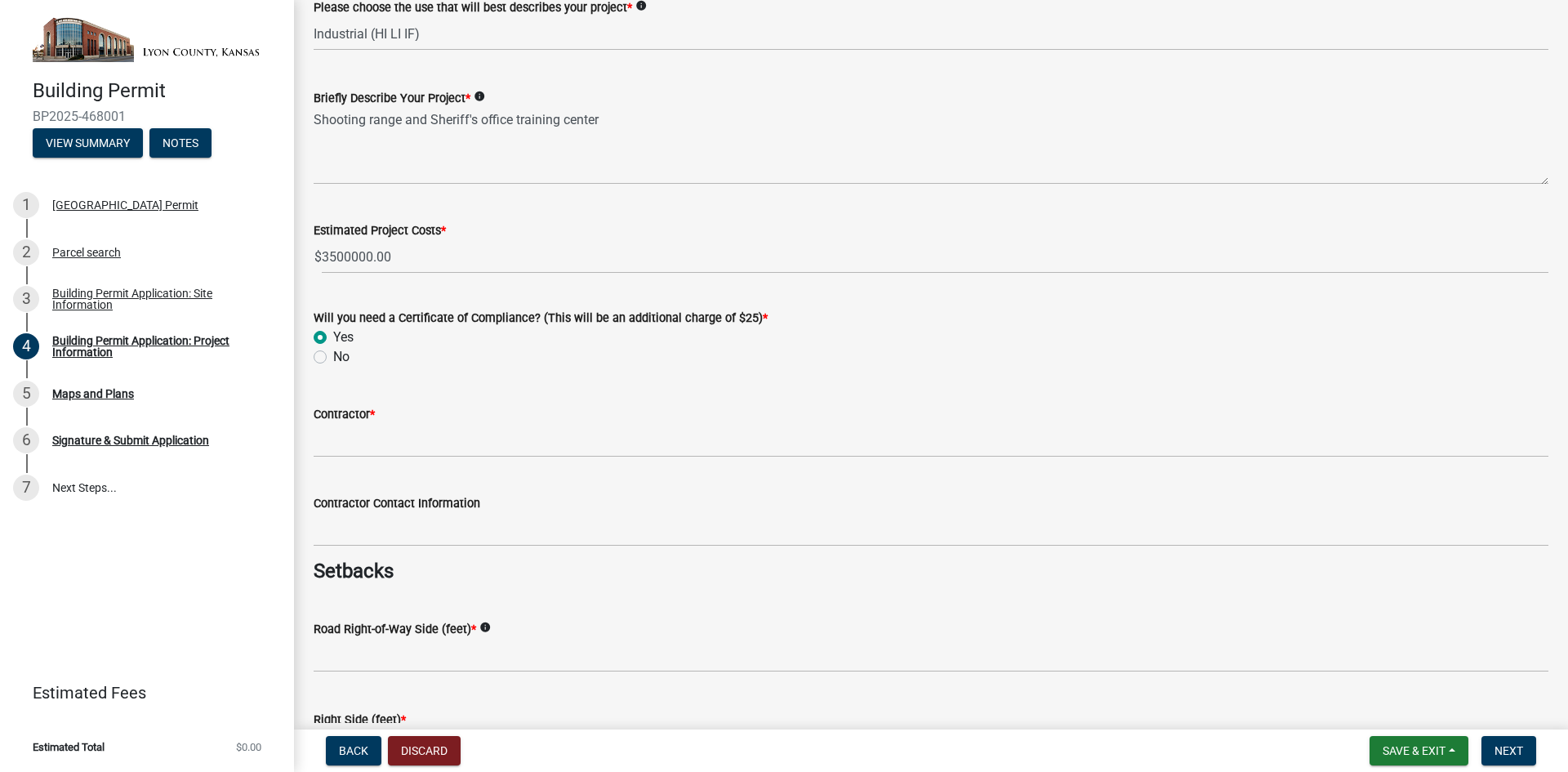
scroll to position [163, 0]
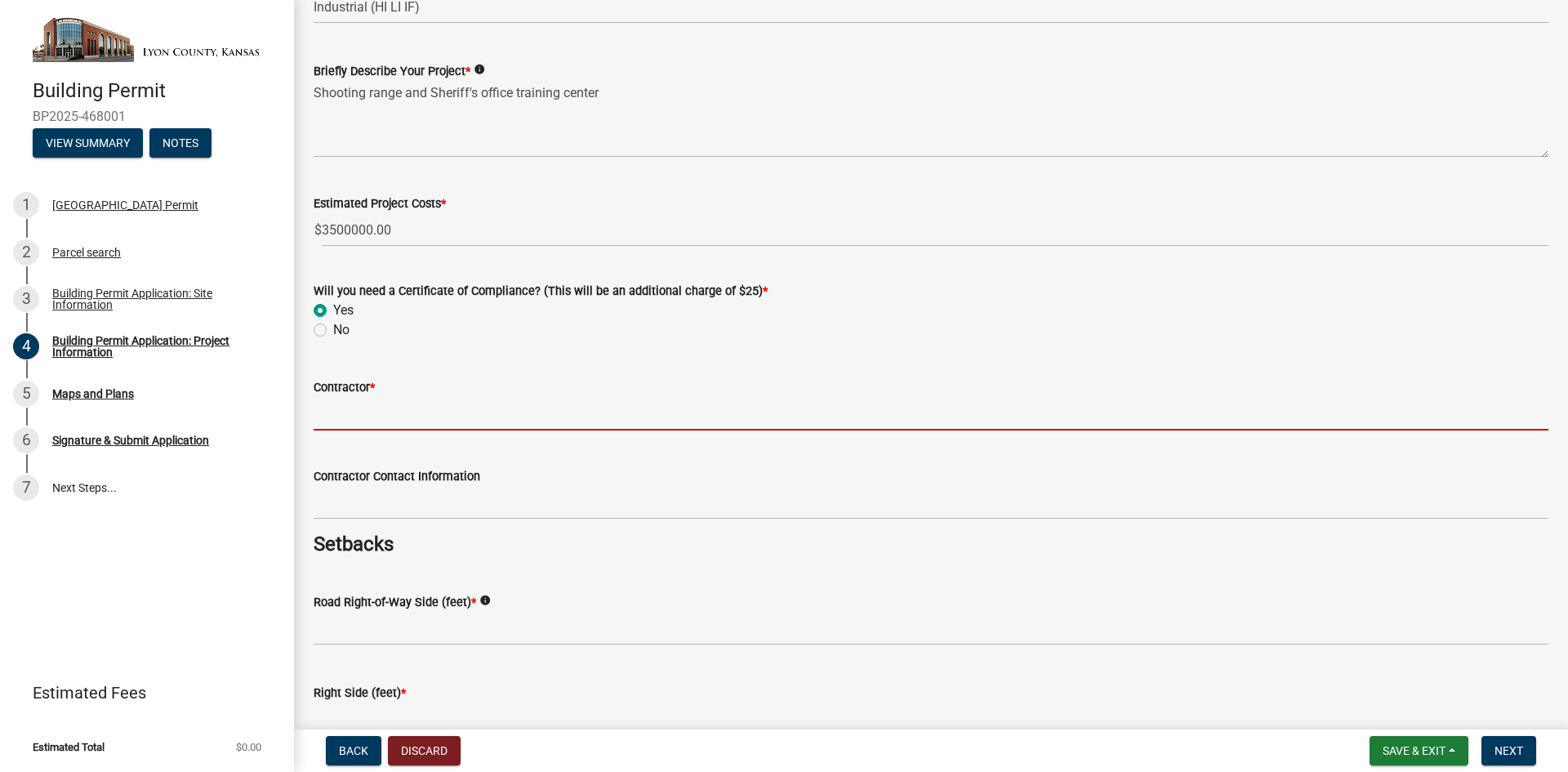
click at [447, 406] on input "Contractor *" at bounding box center [931, 414] width 1234 height 34
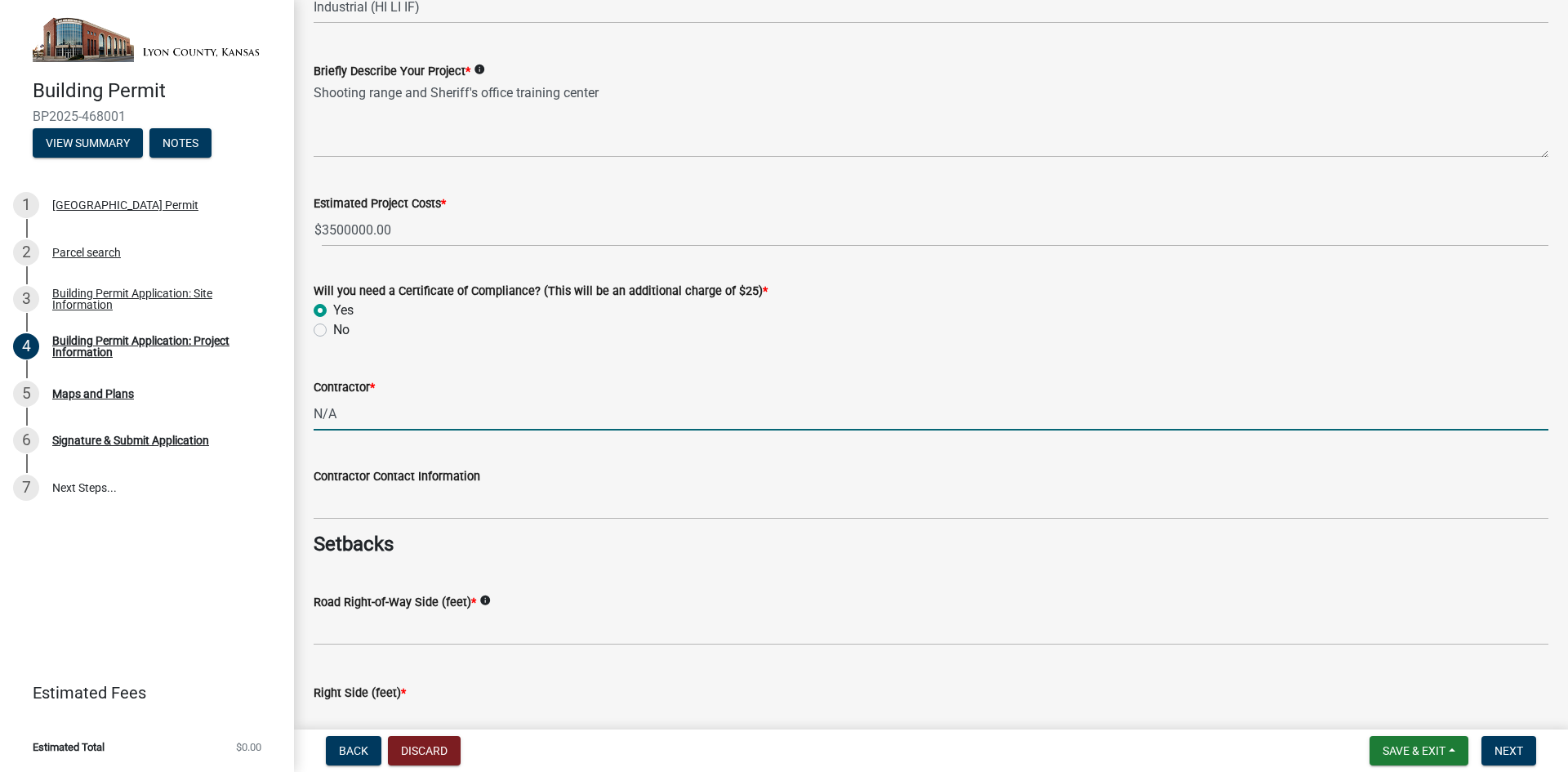
type input "N/A"
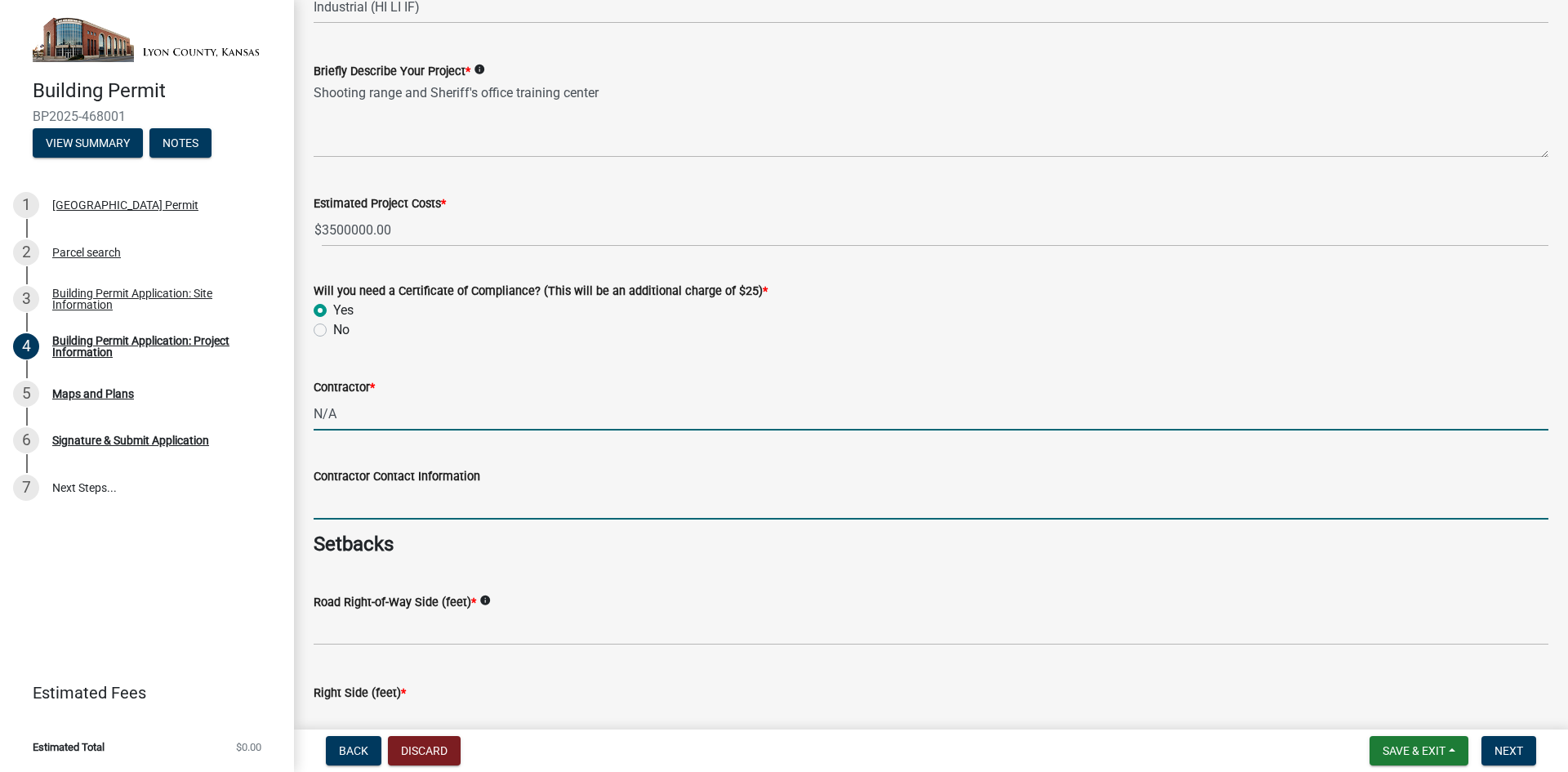
type input "`"
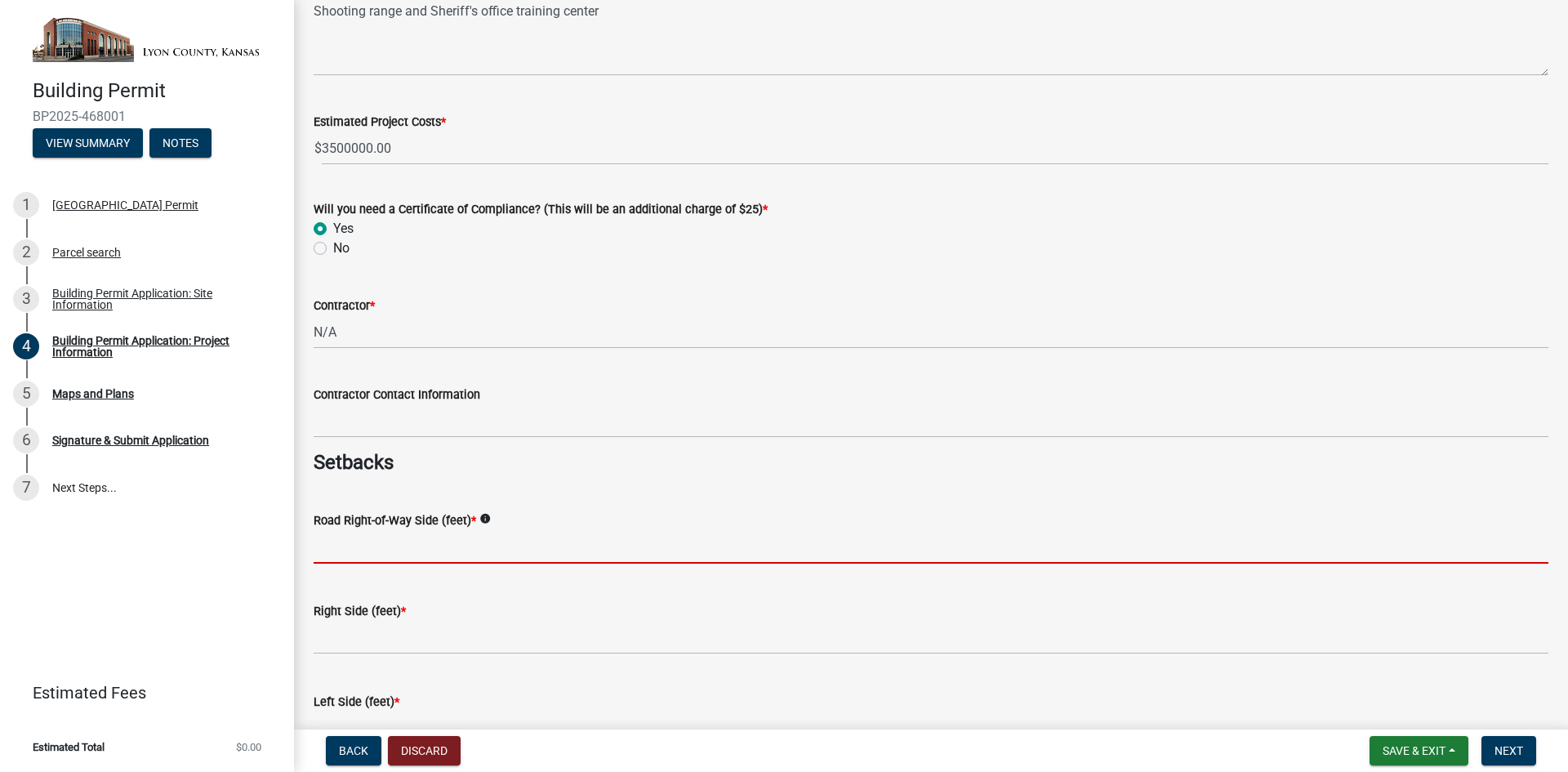
scroll to position [408, 0]
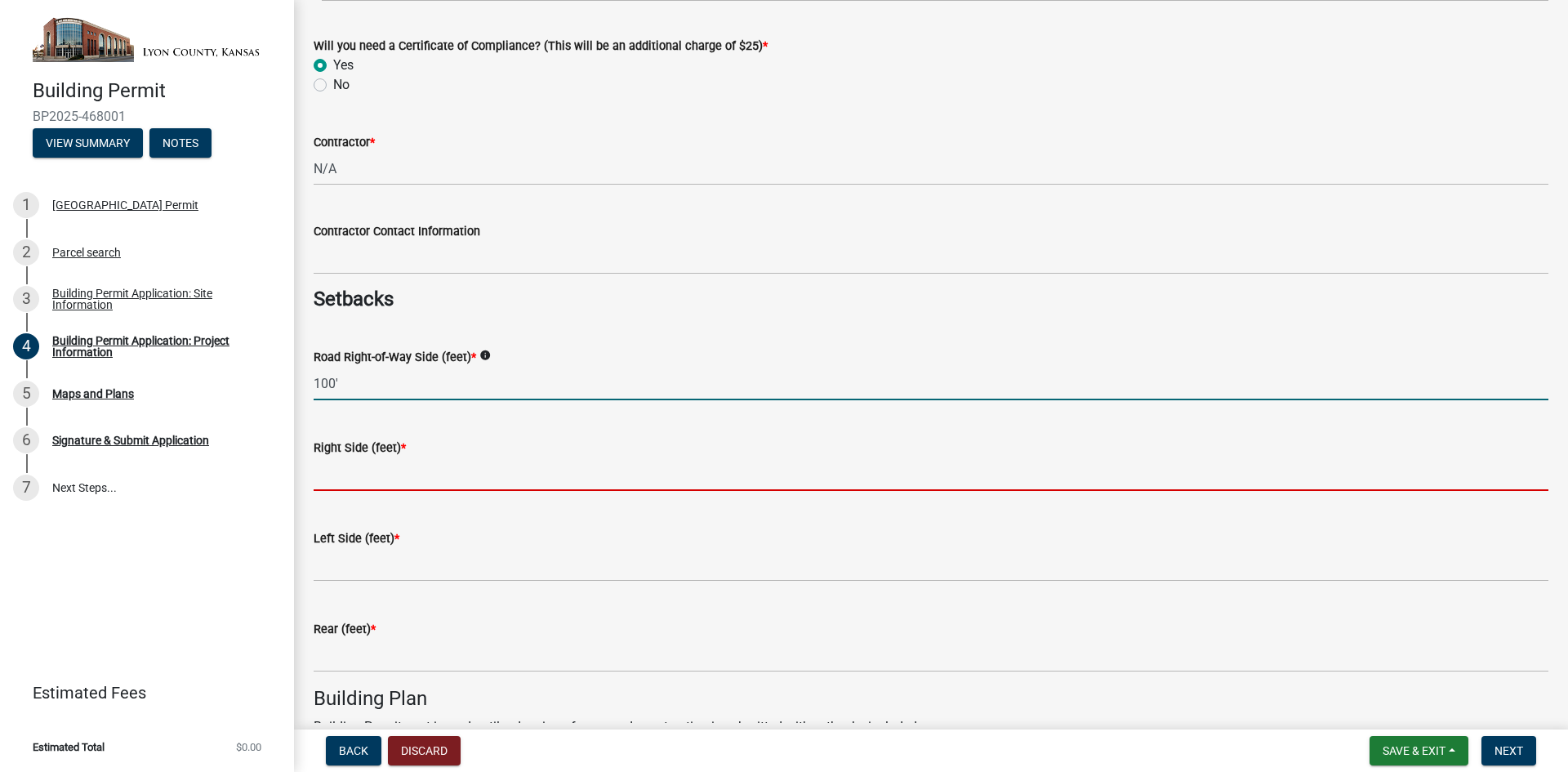
type input "100"
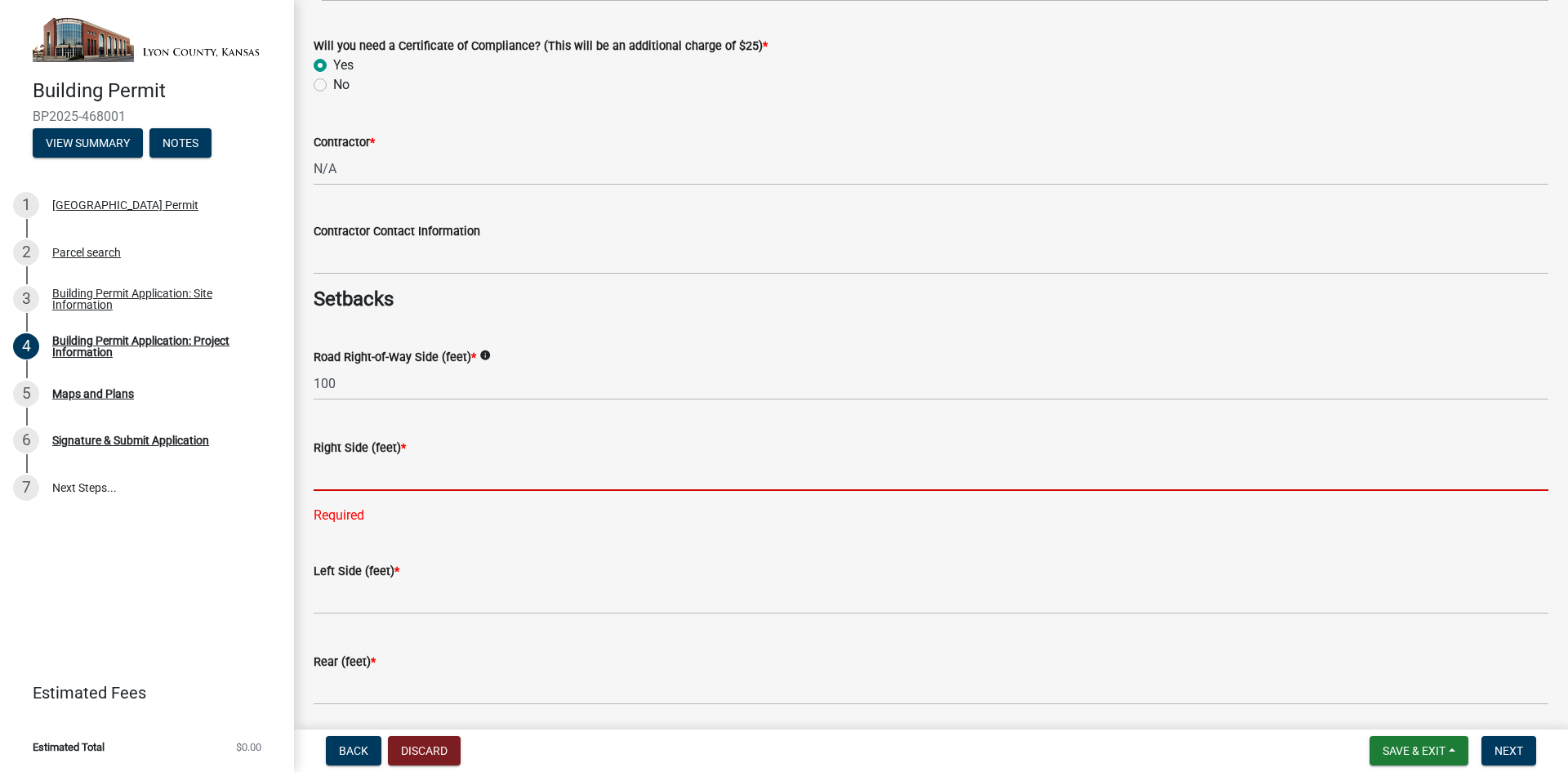
click at [416, 471] on input "text" at bounding box center [931, 474] width 1234 height 34
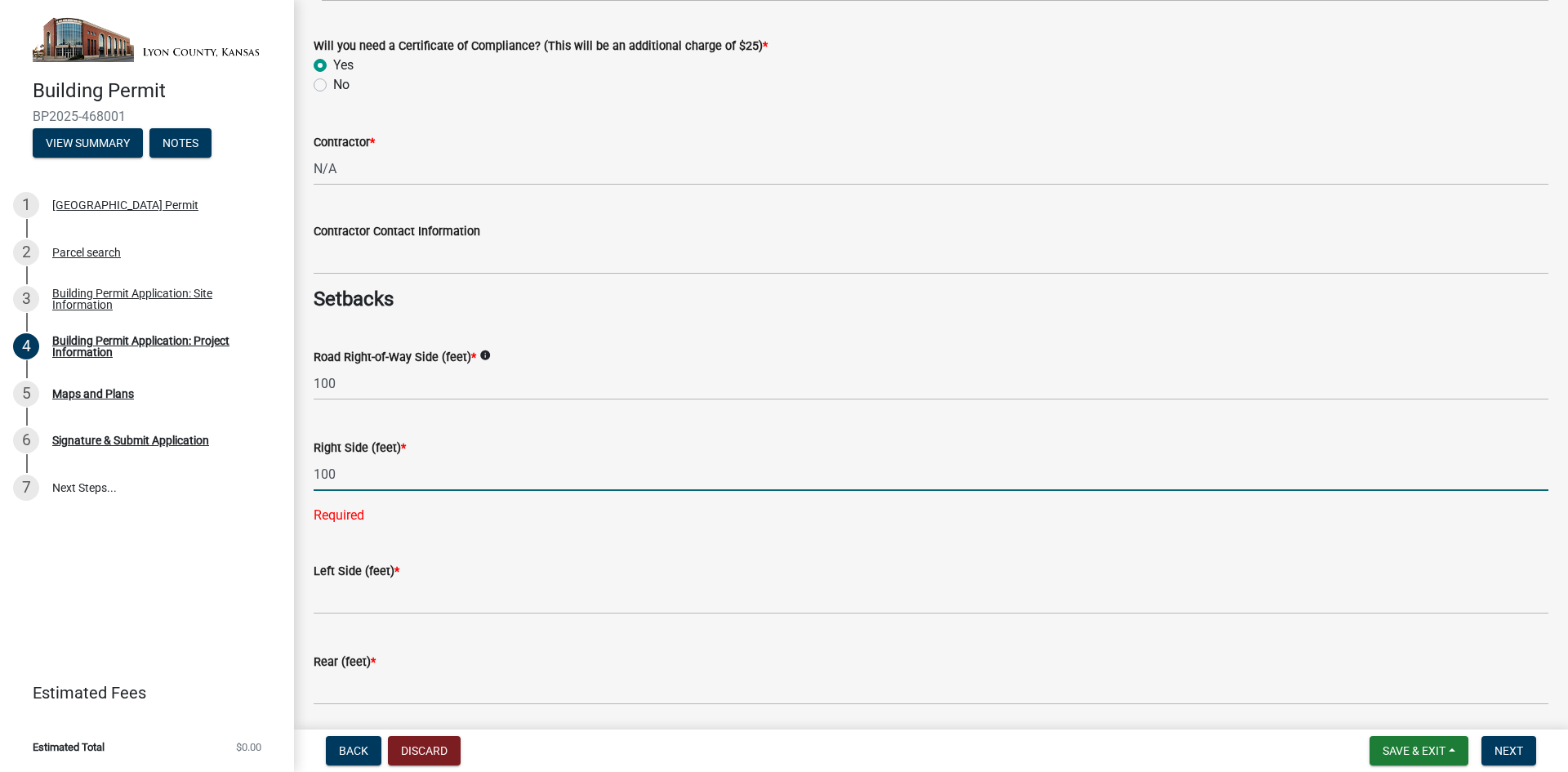
type input "100"
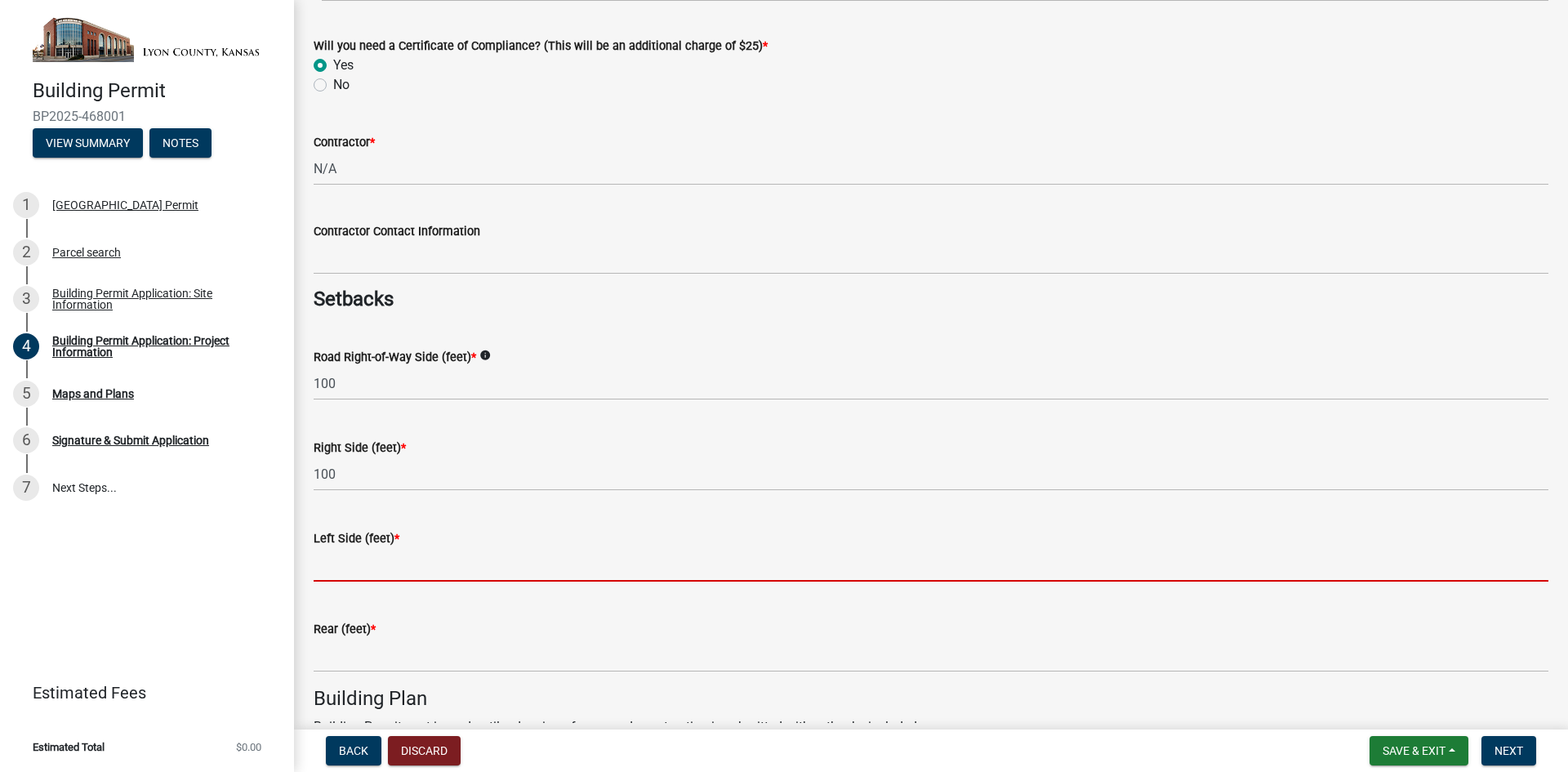
click at [404, 601] on wm-data-entity-input-list "Please choose the use that will best describes your project * info Select Item.…" at bounding box center [931, 520] width 1234 height 1675
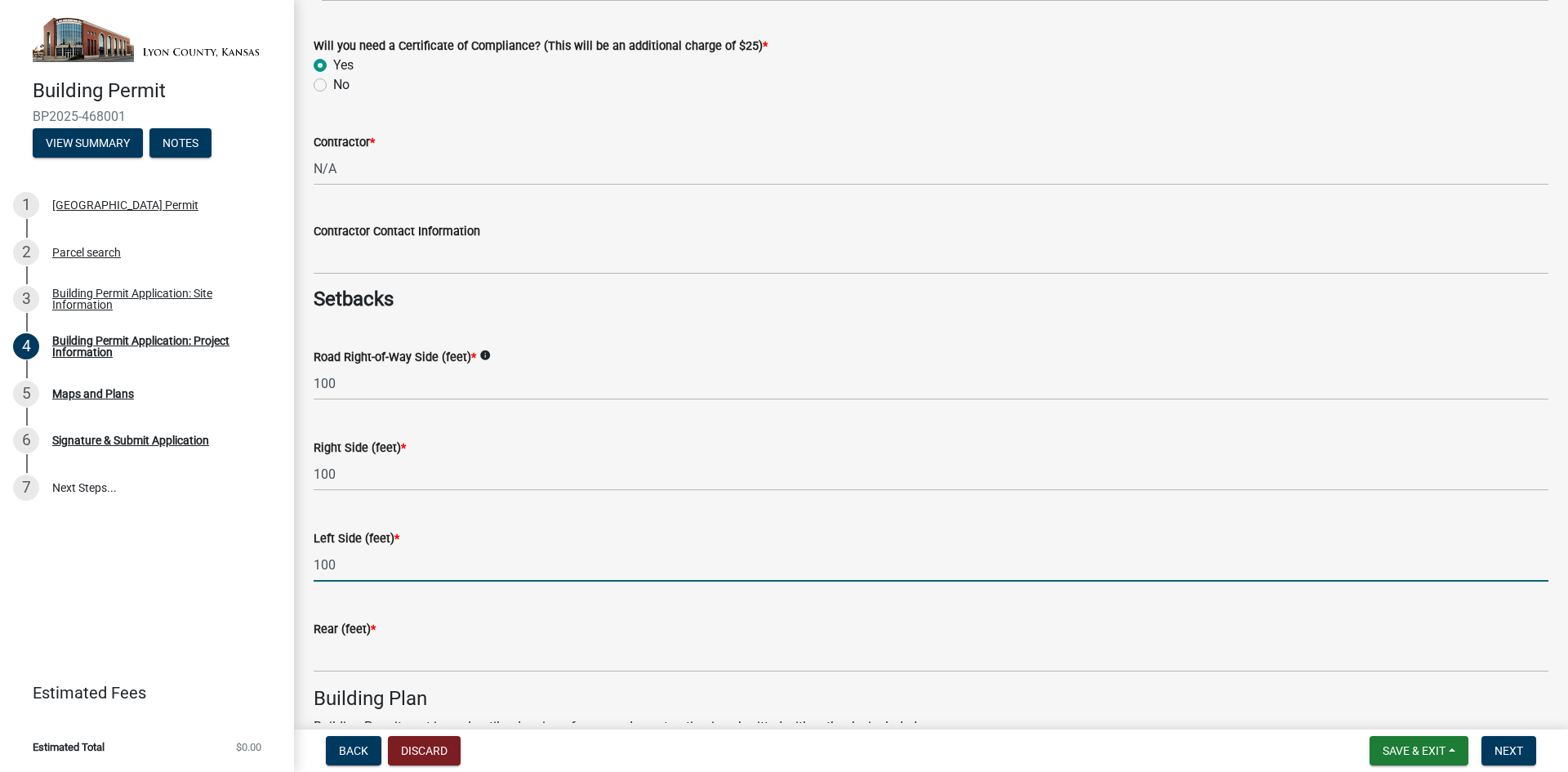
type input "100"
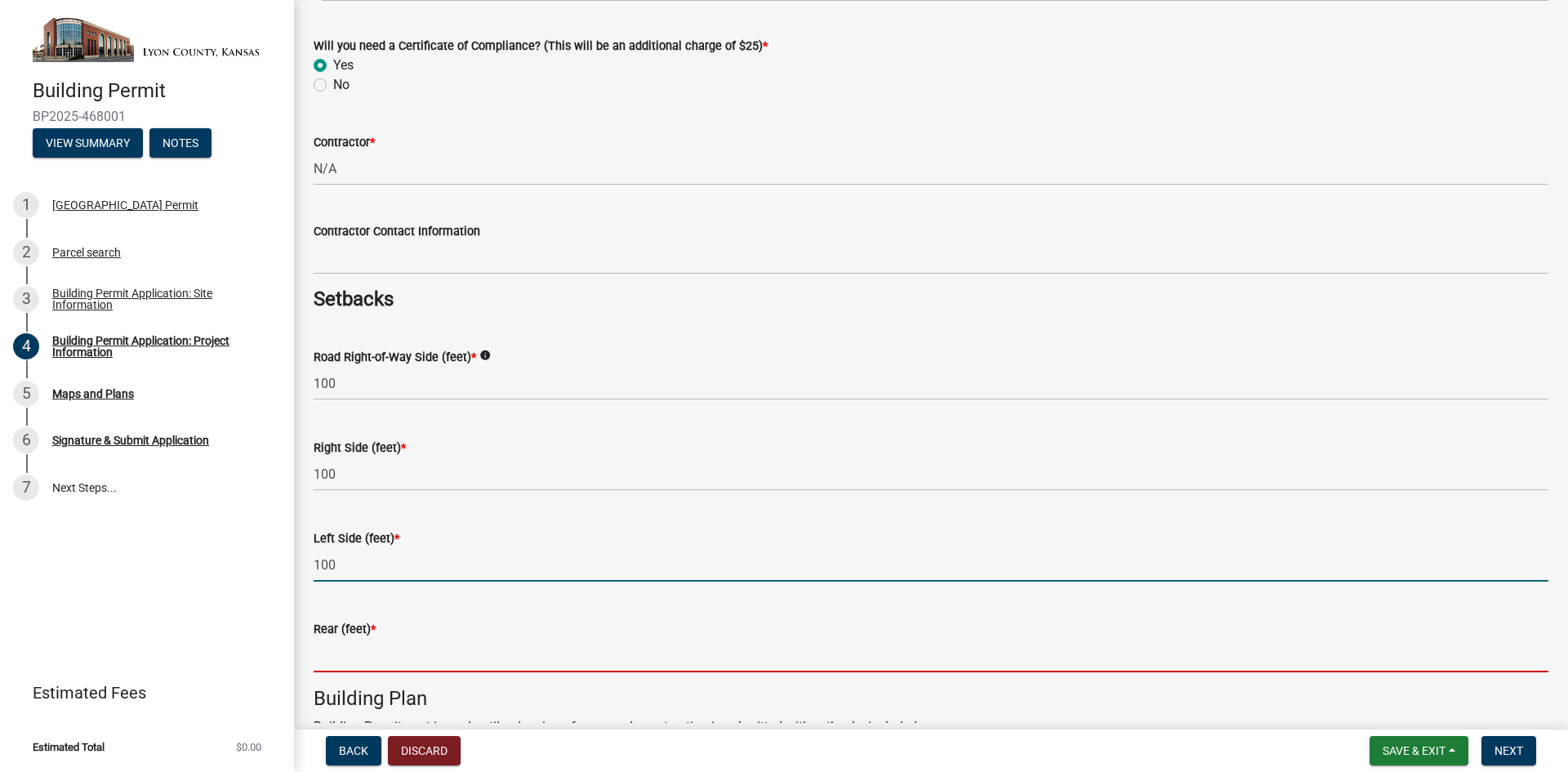
click at [398, 657] on input "text" at bounding box center [931, 656] width 1234 height 34
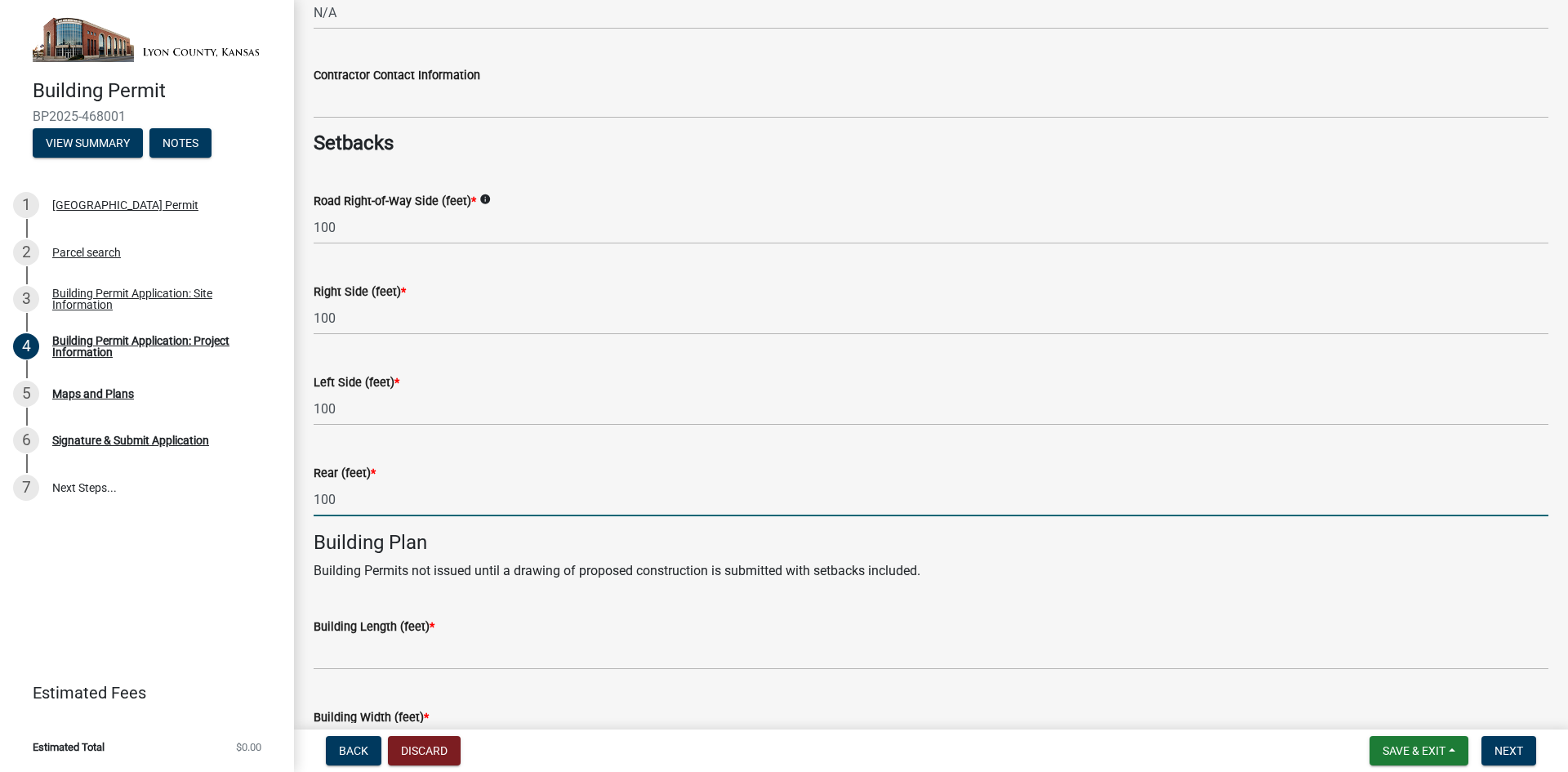
scroll to position [572, 0]
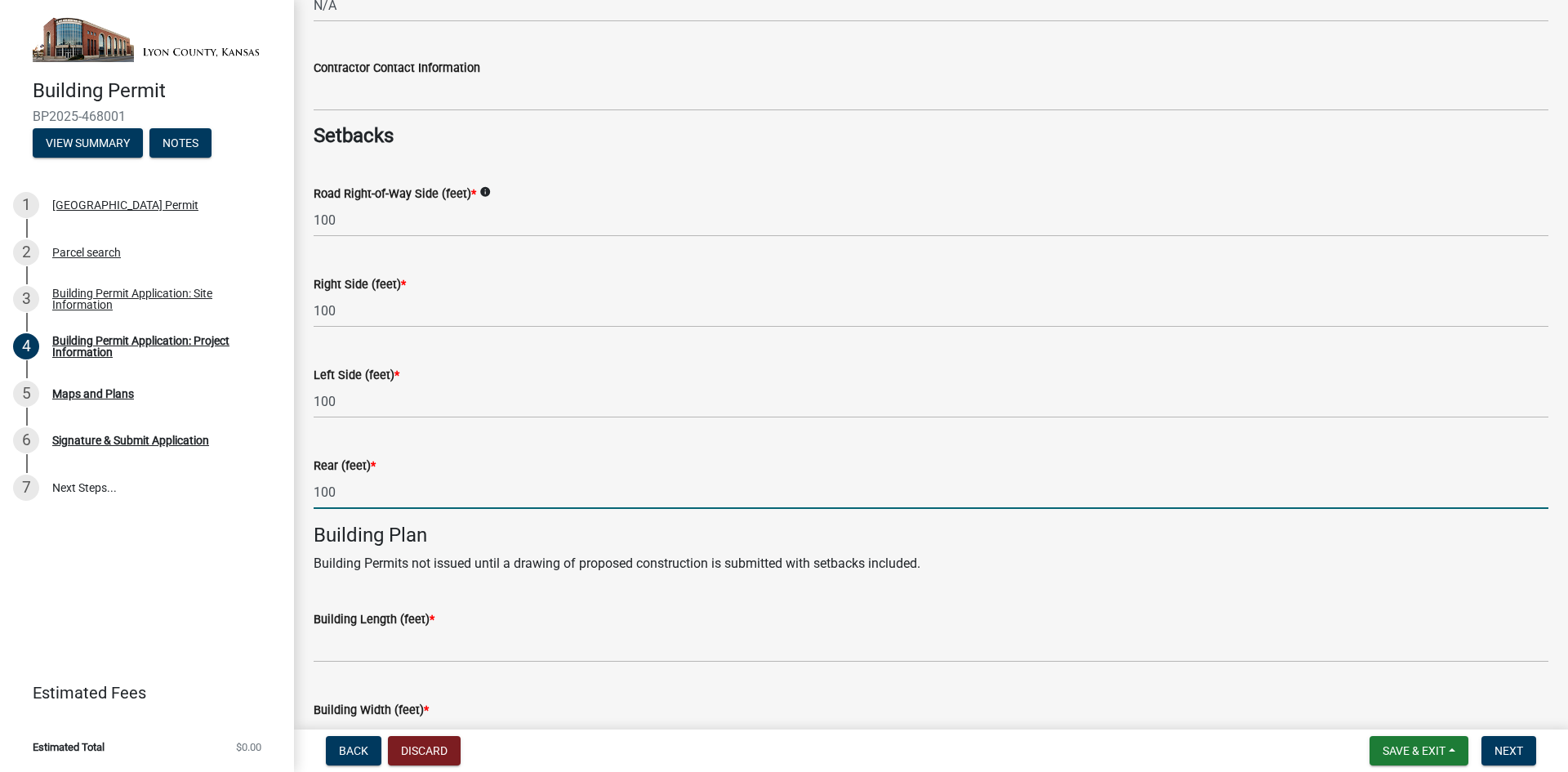
type input "100"
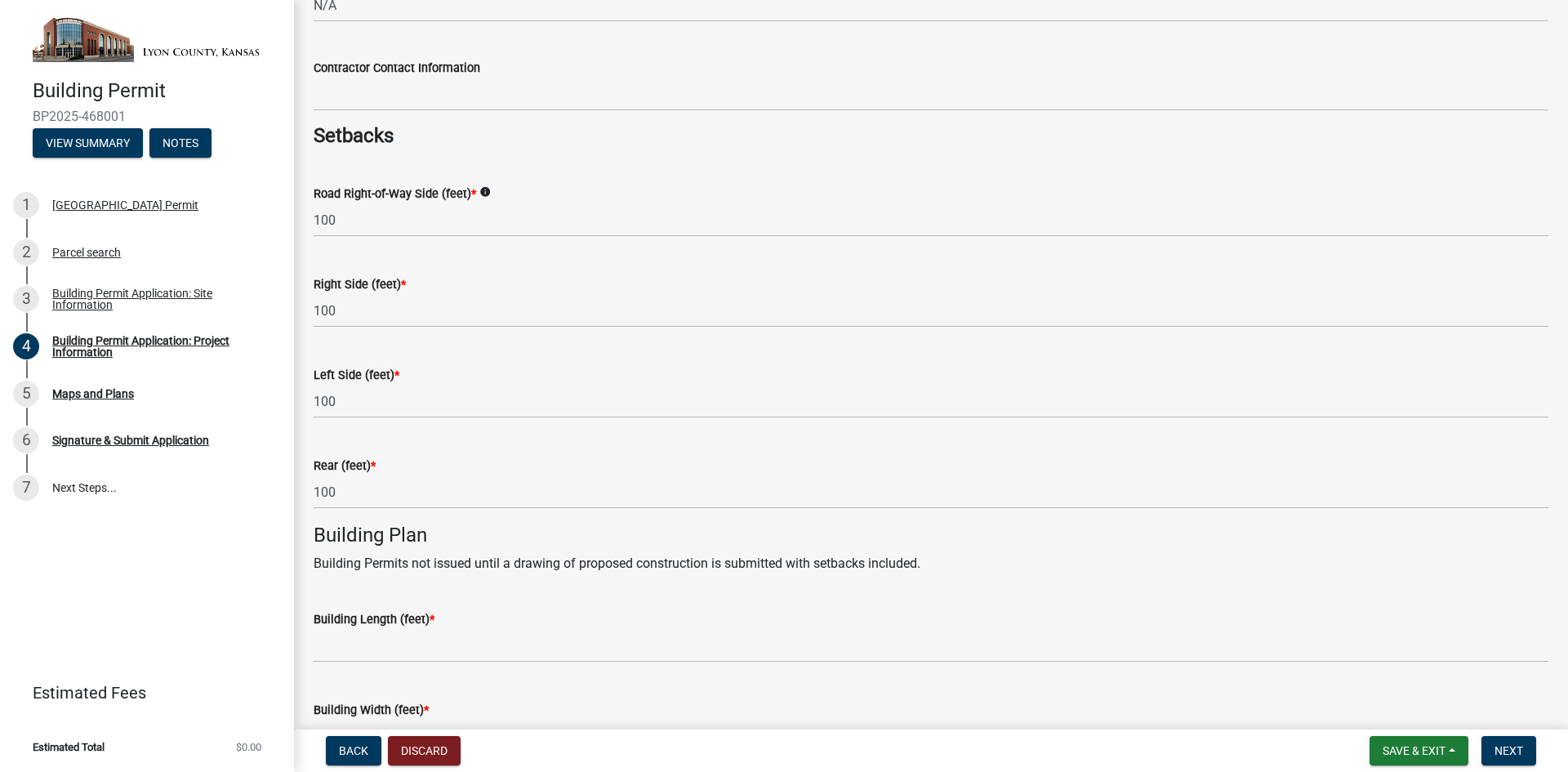
click at [523, 622] on div "Building Length (feet) *" at bounding box center [931, 619] width 1234 height 20
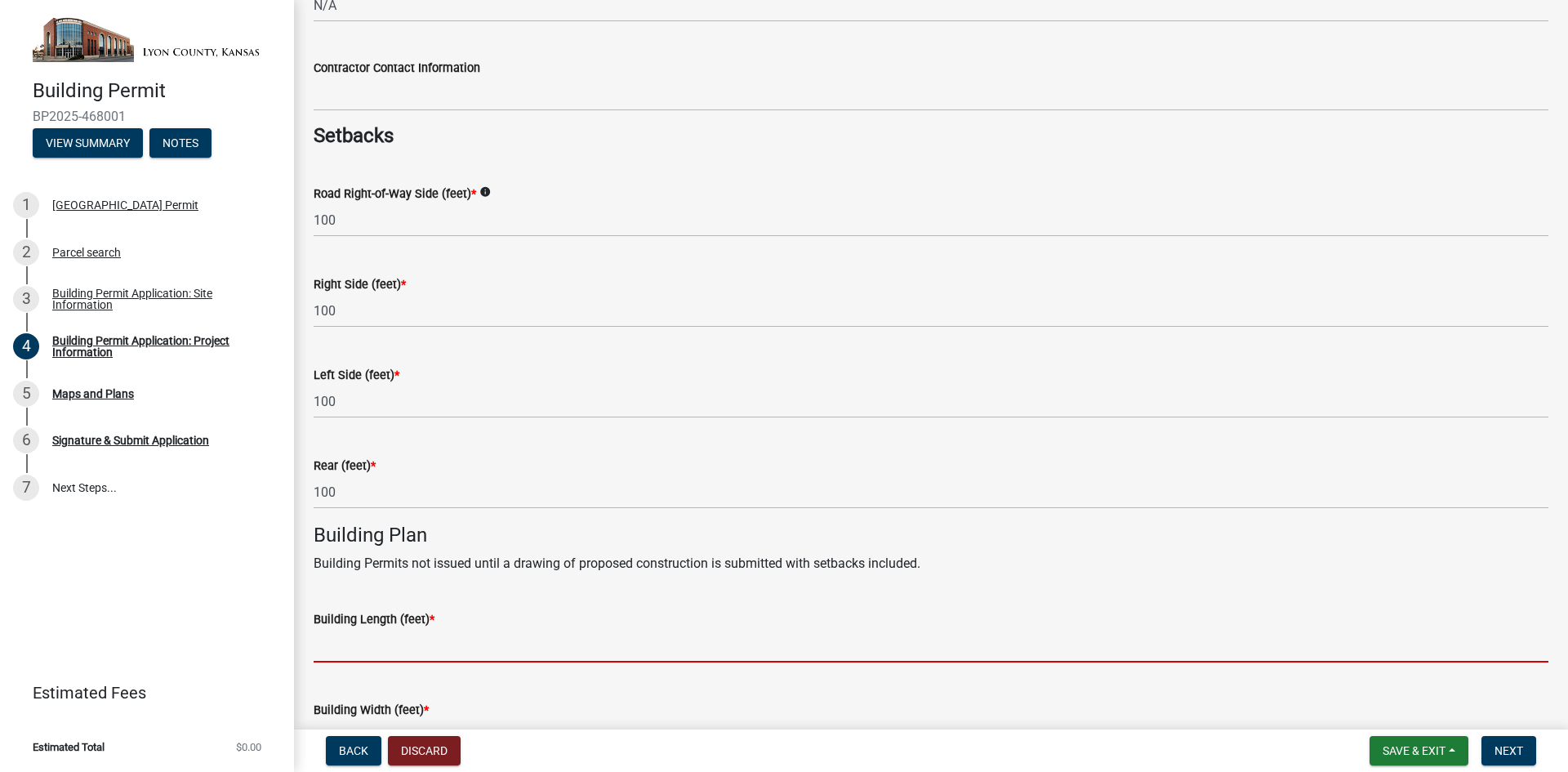
click at [557, 657] on input "text" at bounding box center [931, 646] width 1234 height 34
click at [411, 653] on input "text" at bounding box center [931, 646] width 1234 height 34
click at [443, 649] on input "text" at bounding box center [931, 646] width 1234 height 34
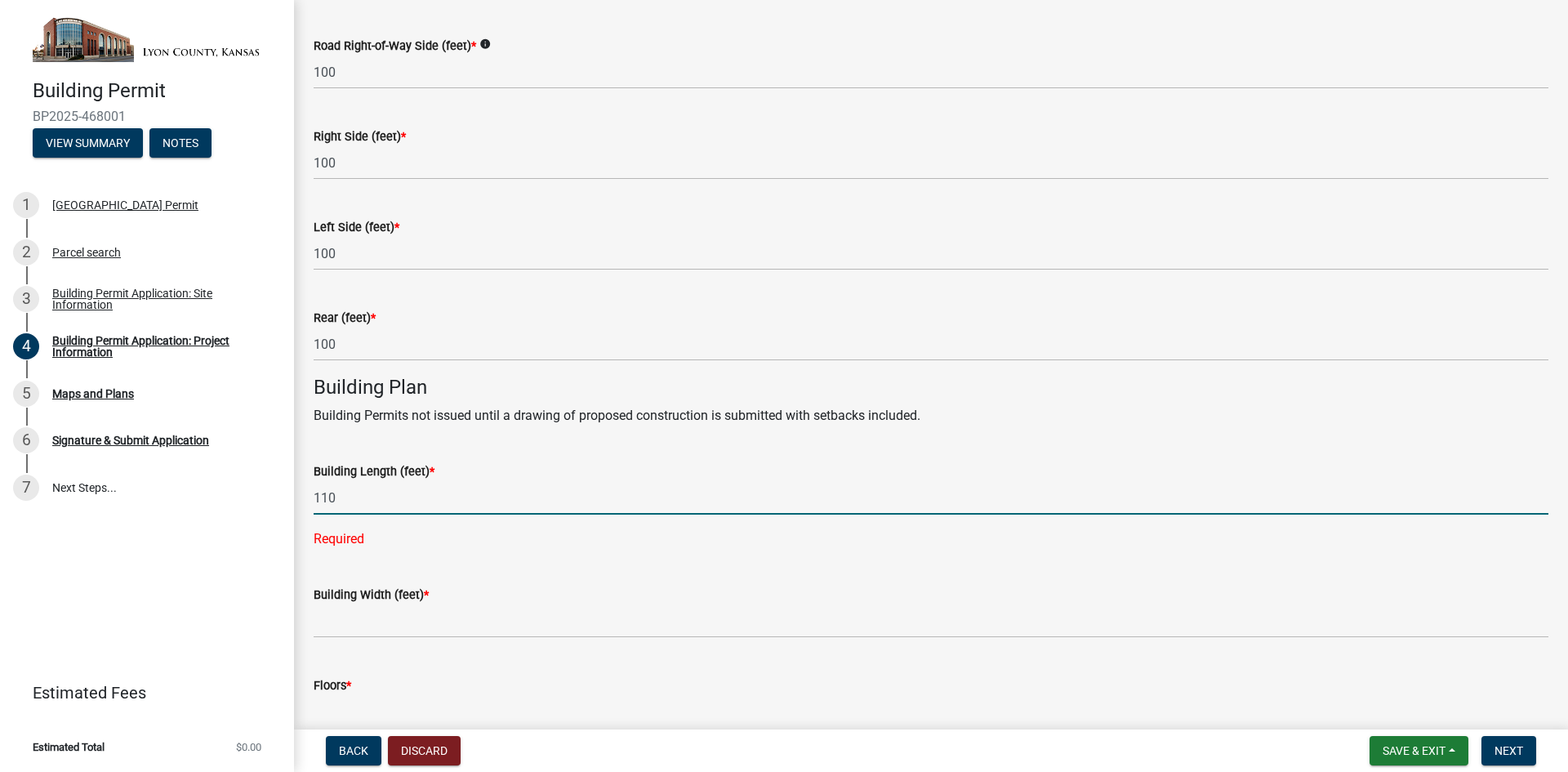
scroll to position [980, 0]
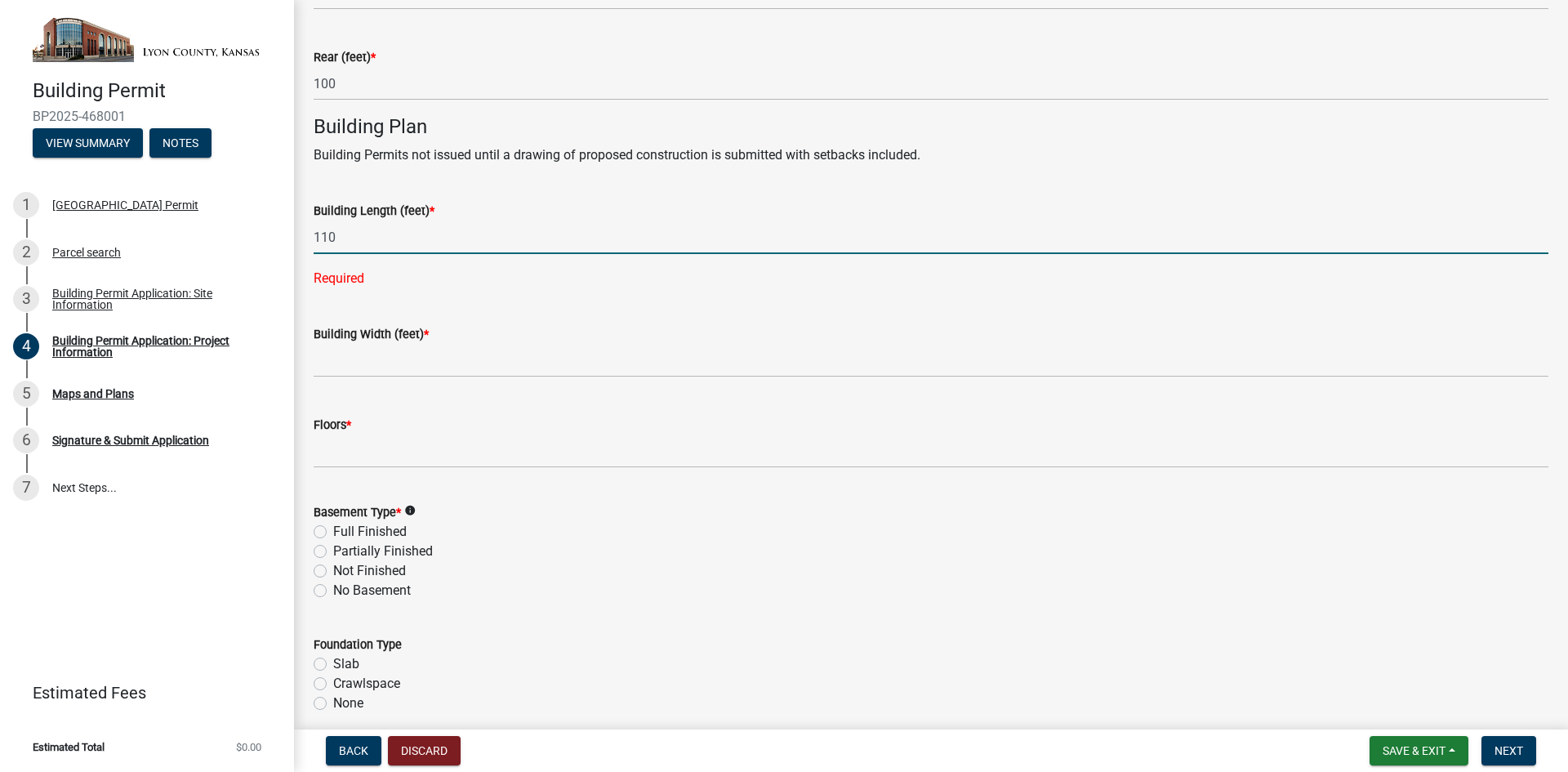
type input "110"
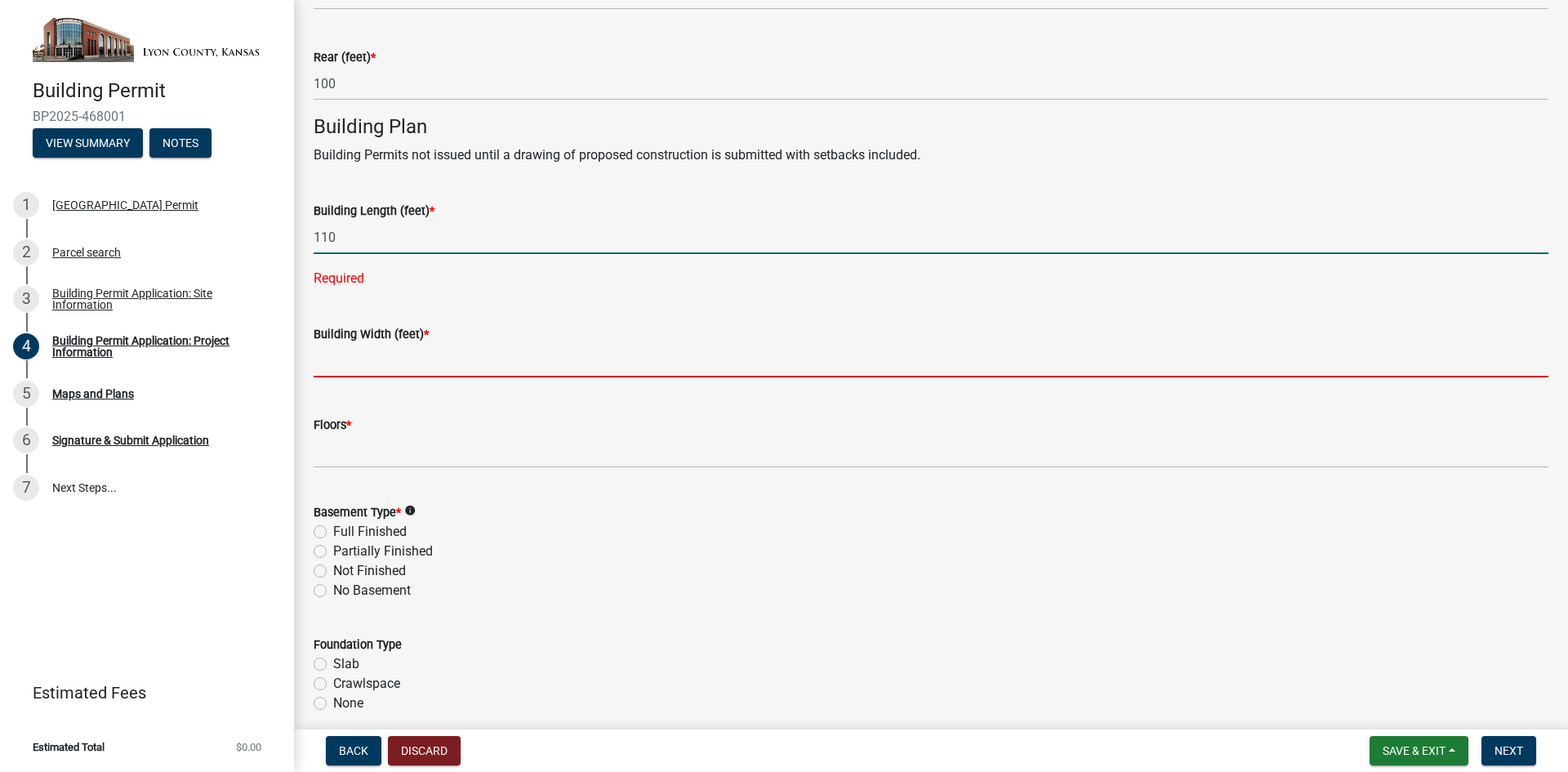
click at [401, 354] on wm-data-entity-input "Building Width (feet) *" at bounding box center [931, 347] width 1234 height 90
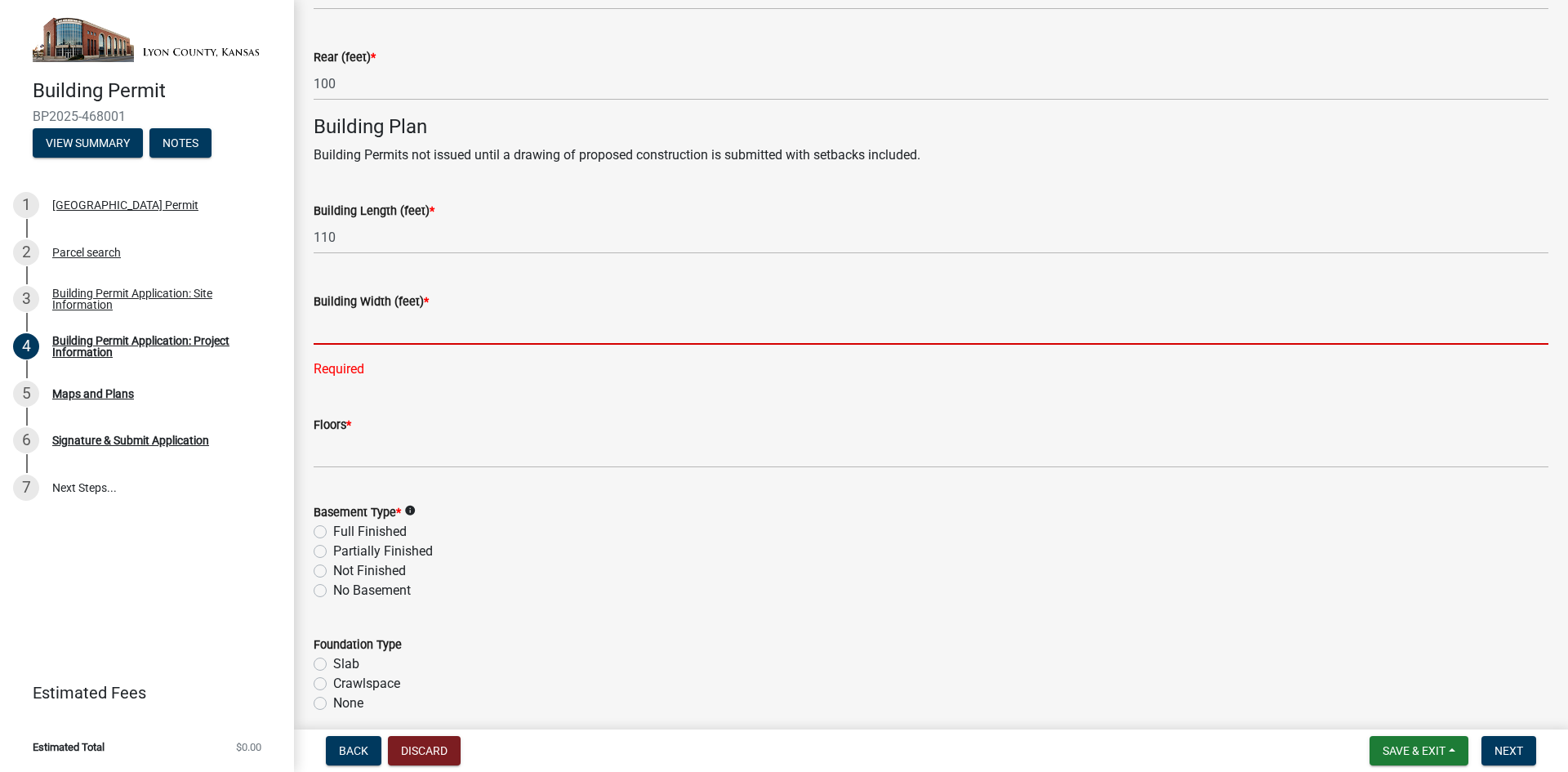
click at [493, 343] on input "text" at bounding box center [931, 328] width 1234 height 34
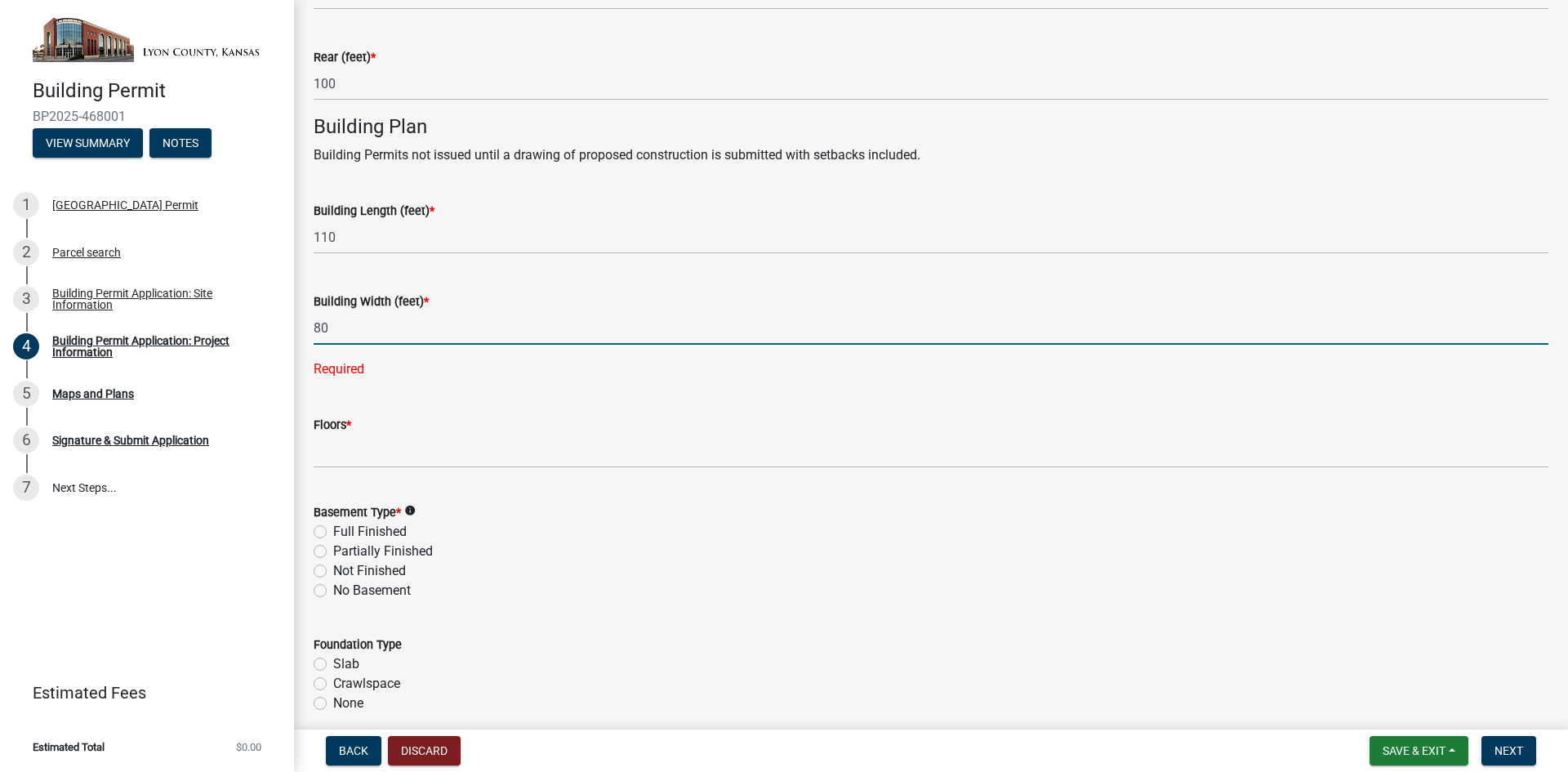
type input "80"
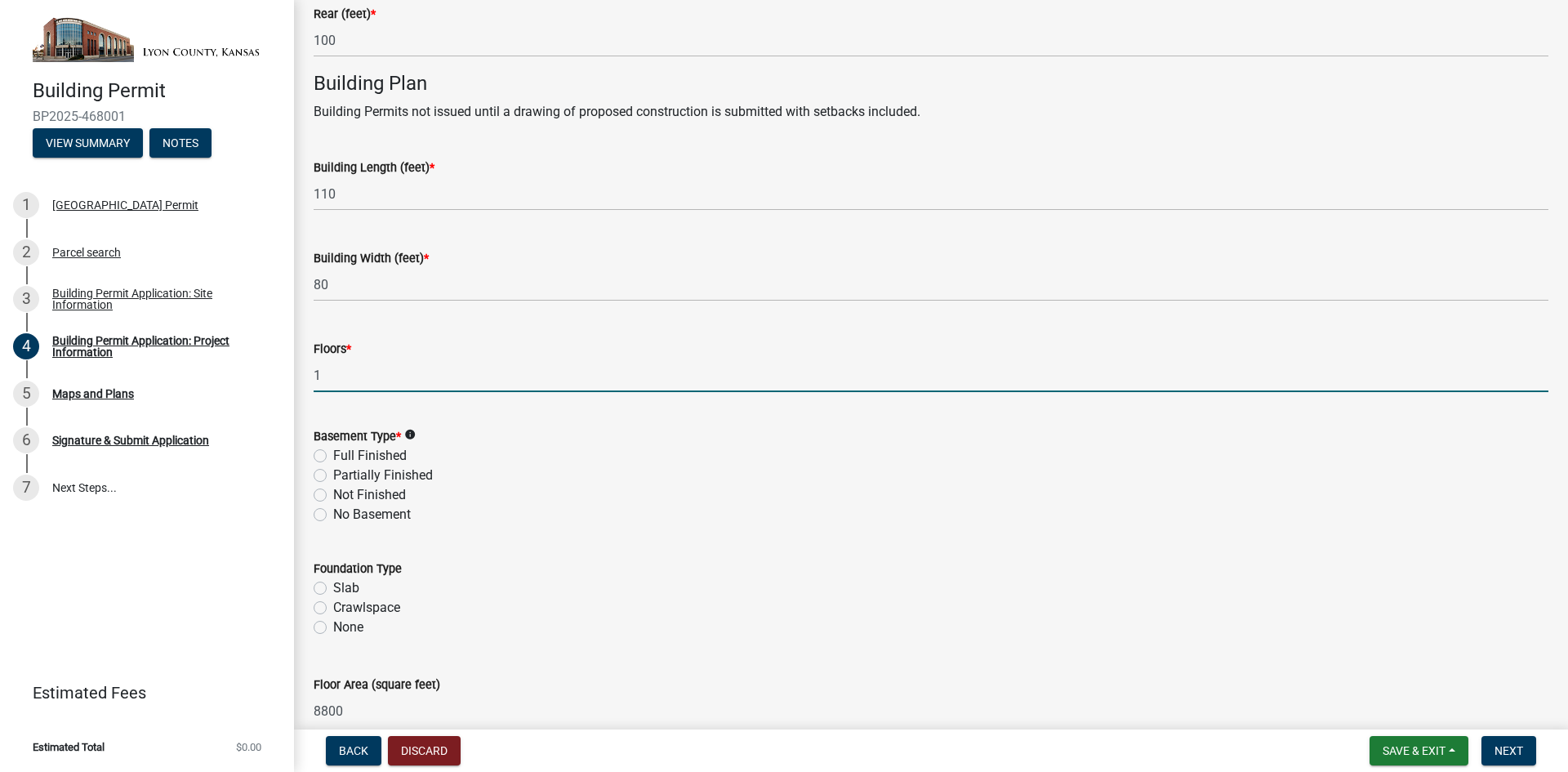
scroll to position [1107, 0]
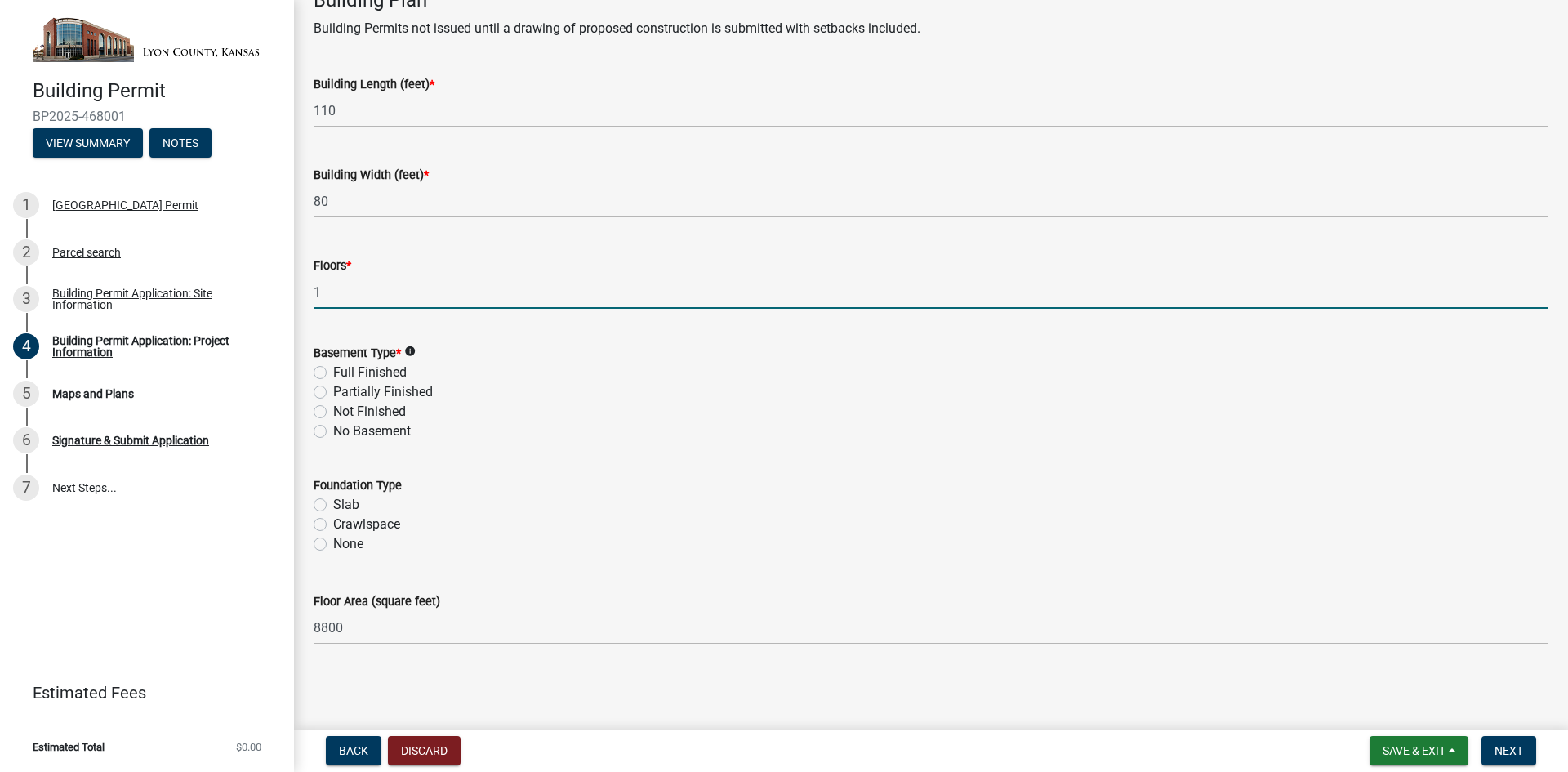
type input "1"
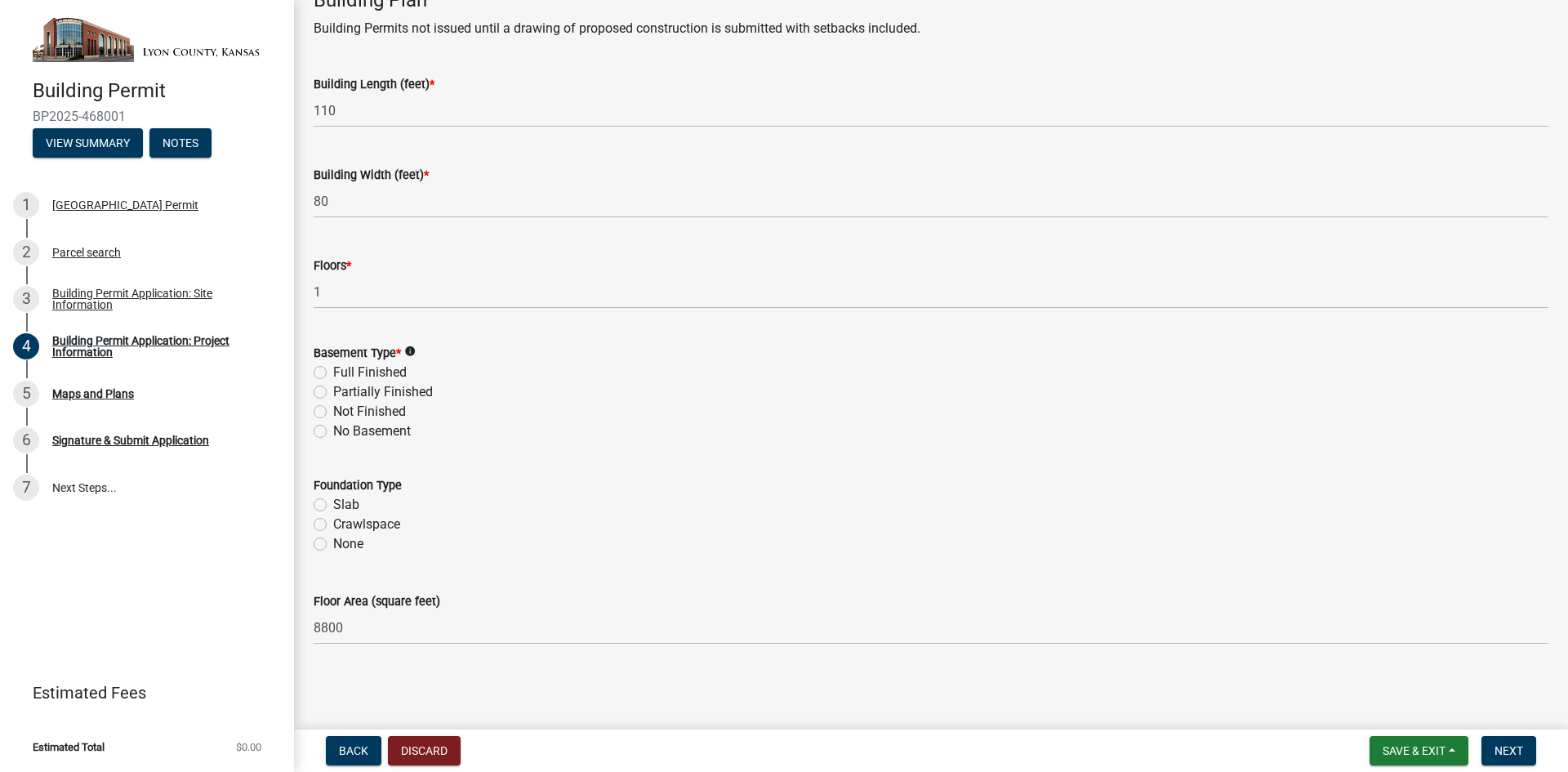
click at [334, 425] on label "No Basement" at bounding box center [372, 431] width 77 height 20
click at [334, 425] on input "No Basement" at bounding box center [338, 426] width 10 height 10
radio input "true"
click at [334, 501] on label "Slab" at bounding box center [347, 504] width 26 height 20
click at [334, 501] on input "Slab" at bounding box center [338, 500] width 10 height 10
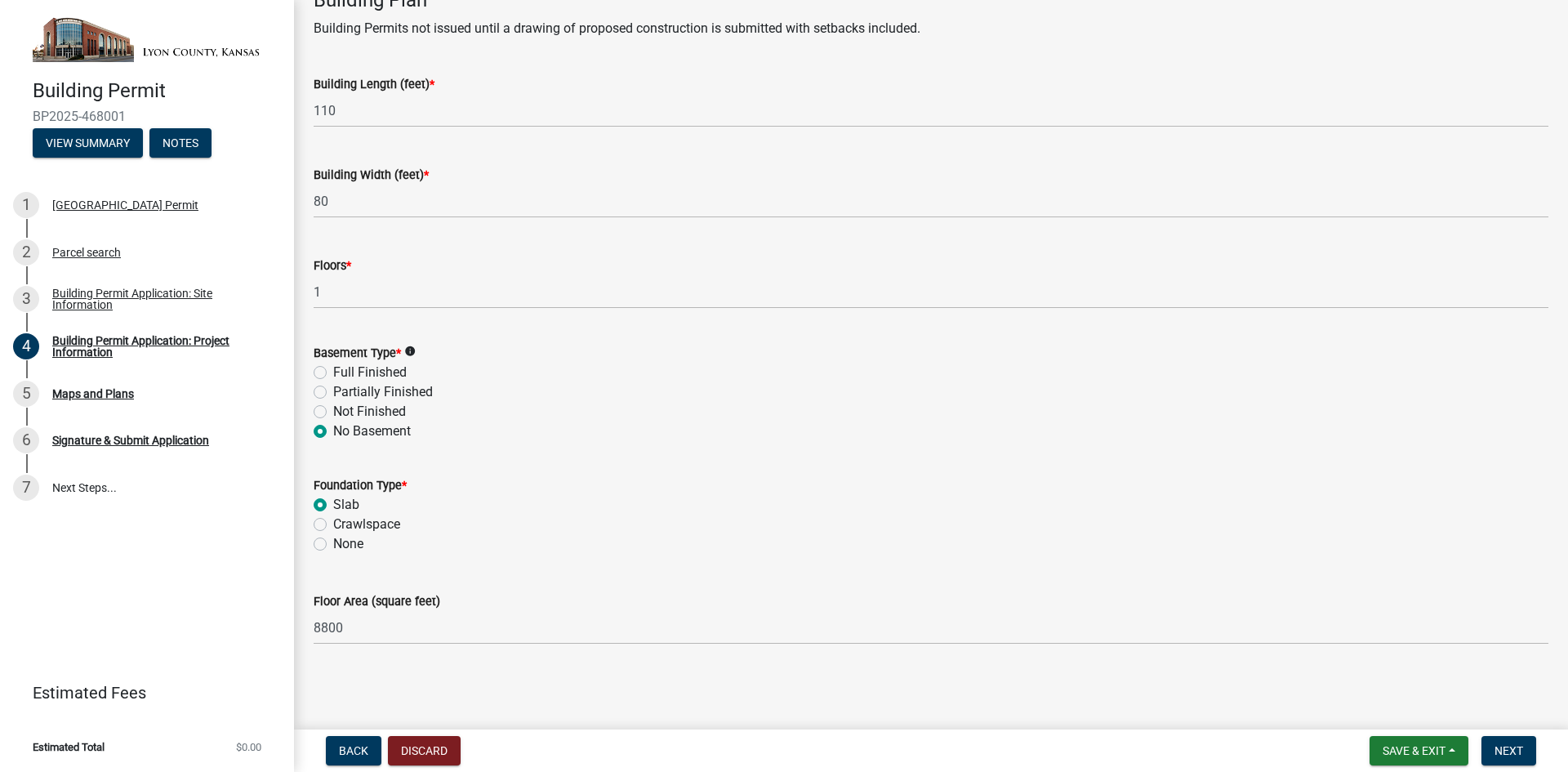
radio input "true"
click at [1517, 749] on span "Next" at bounding box center [1509, 751] width 28 height 13
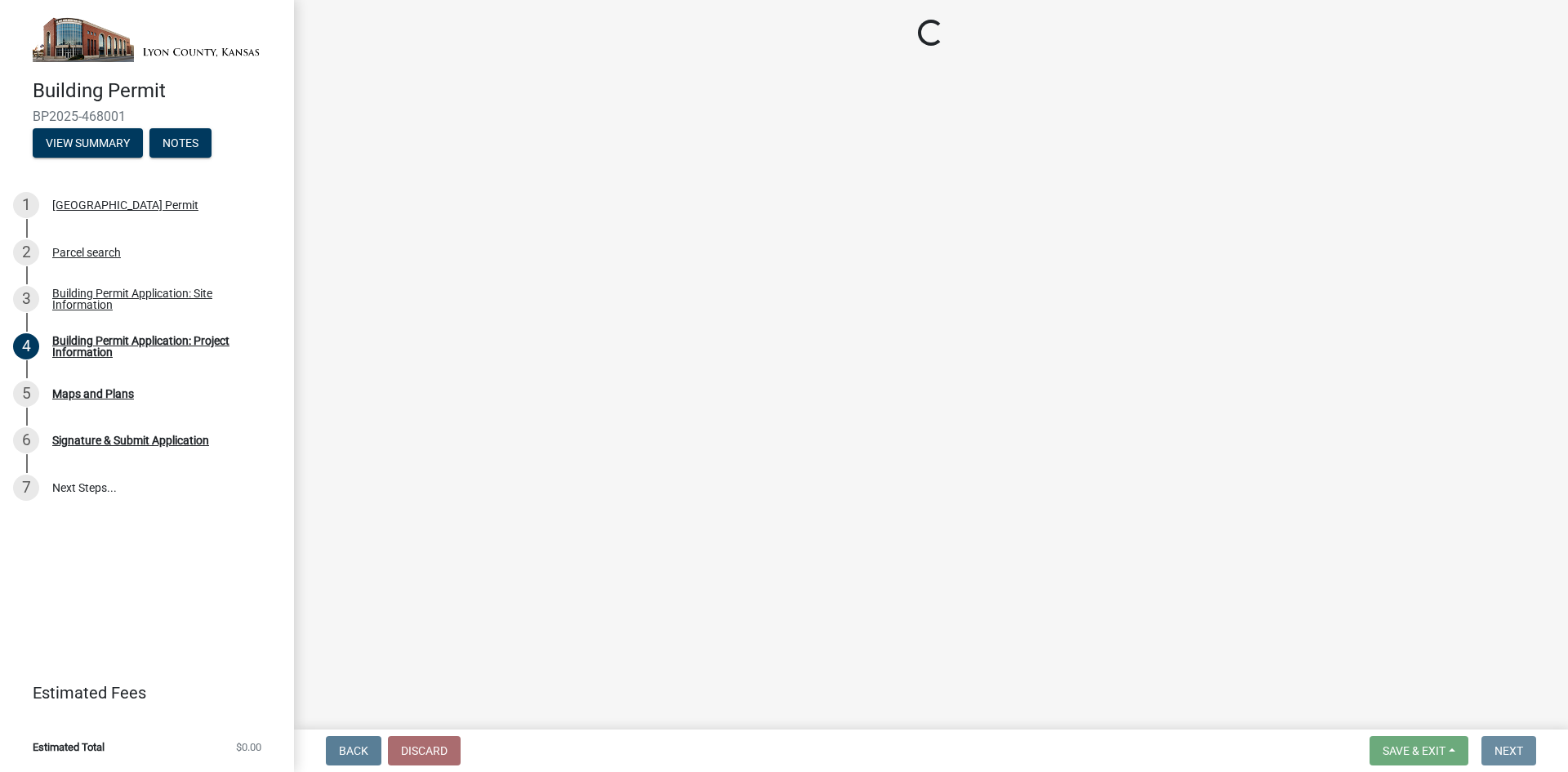
scroll to position [0, 0]
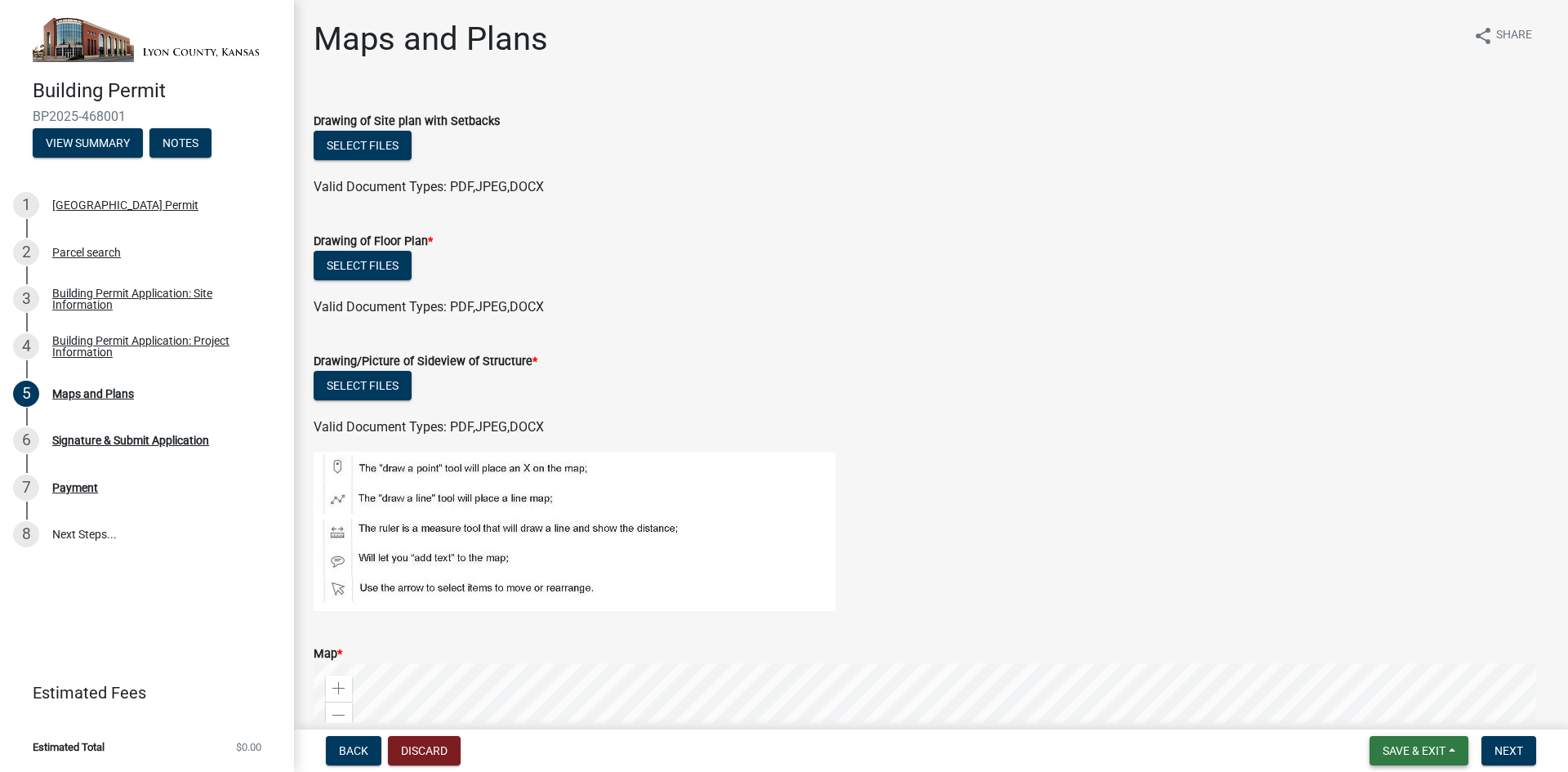
click at [1411, 750] on span "Save & Exit" at bounding box center [1413, 751] width 63 height 13
click at [1383, 710] on button "Save & Exit" at bounding box center [1403, 709] width 131 height 40
